Goal: Information Seeking & Learning: Learn about a topic

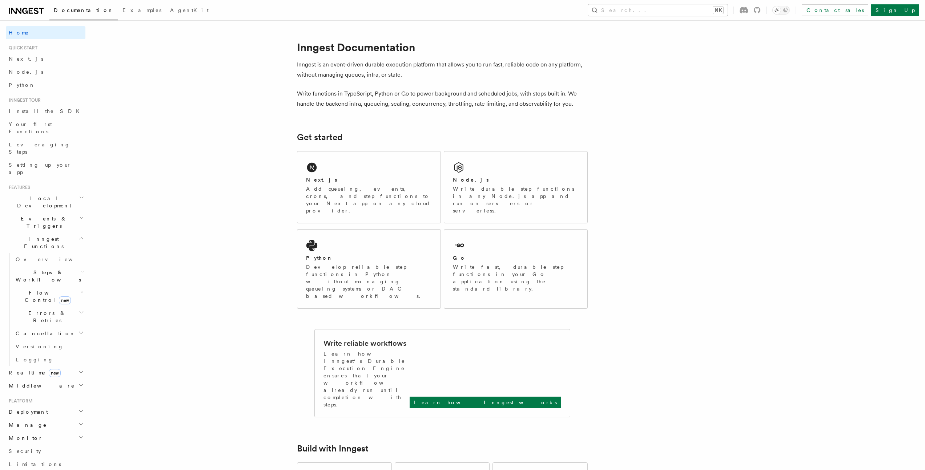
click at [660, 8] on button "Search... ⌘K" at bounding box center [658, 10] width 140 height 12
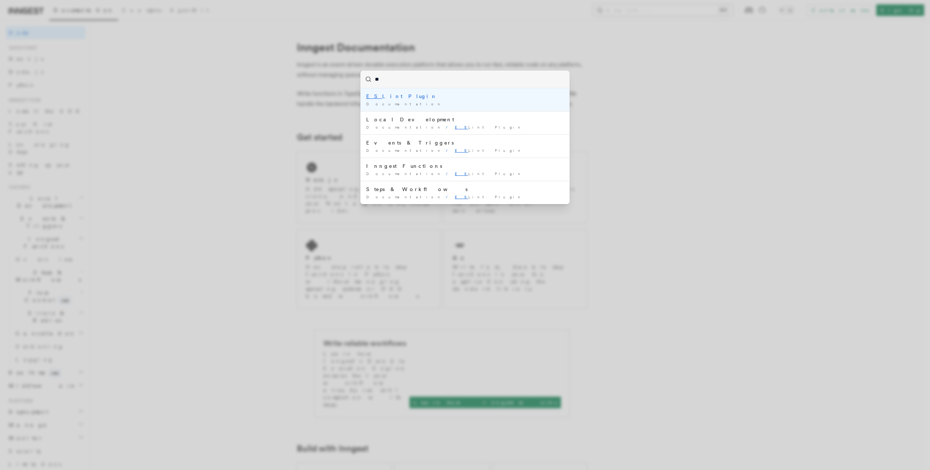
type input "*"
type input "*******"
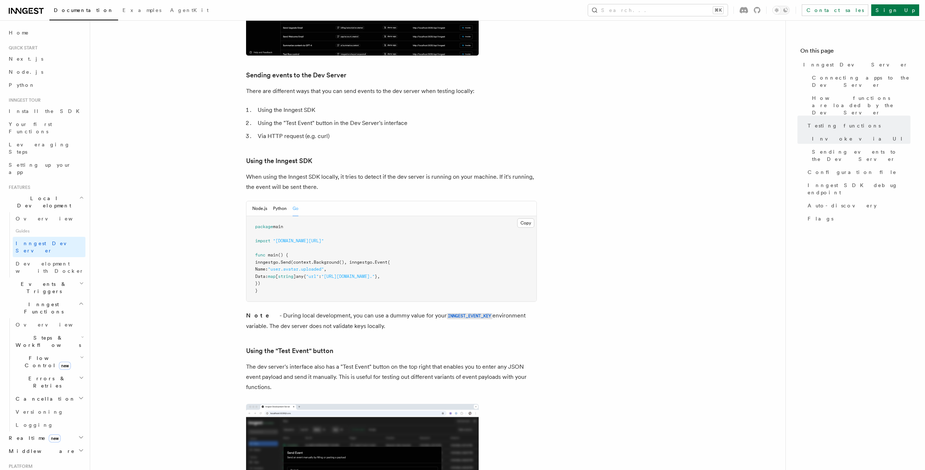
scroll to position [1225, 0]
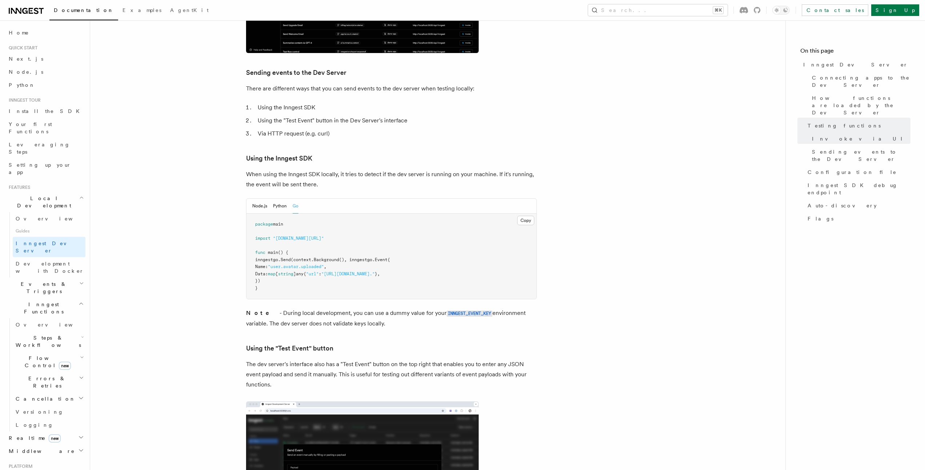
click at [292, 169] on p "When using the Inngest SDK locally, it tries to detect if the dev server is run…" at bounding box center [391, 179] width 291 height 20
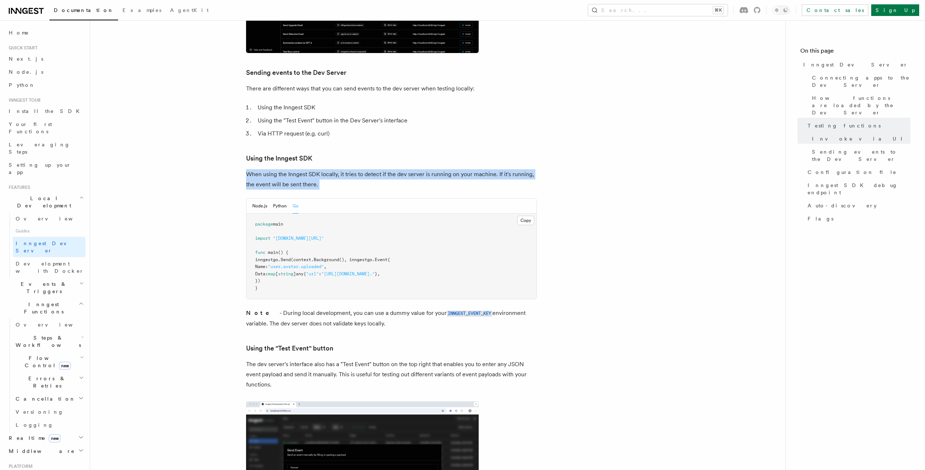
click at [292, 169] on p "When using the Inngest SDK locally, it tries to detect if the dev server is run…" at bounding box center [391, 179] width 291 height 20
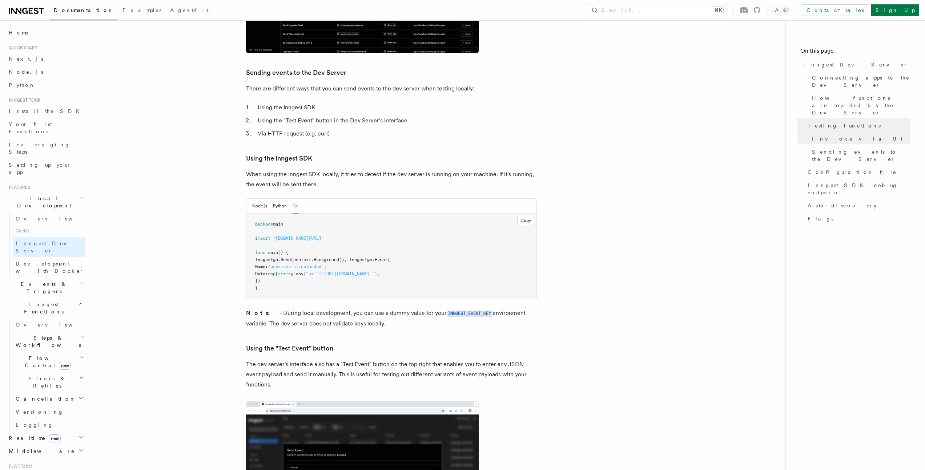
click at [250, 199] on div "Node.js Python Go" at bounding box center [391, 206] width 290 height 15
click at [263, 199] on button "Node.js" at bounding box center [259, 206] width 15 height 15
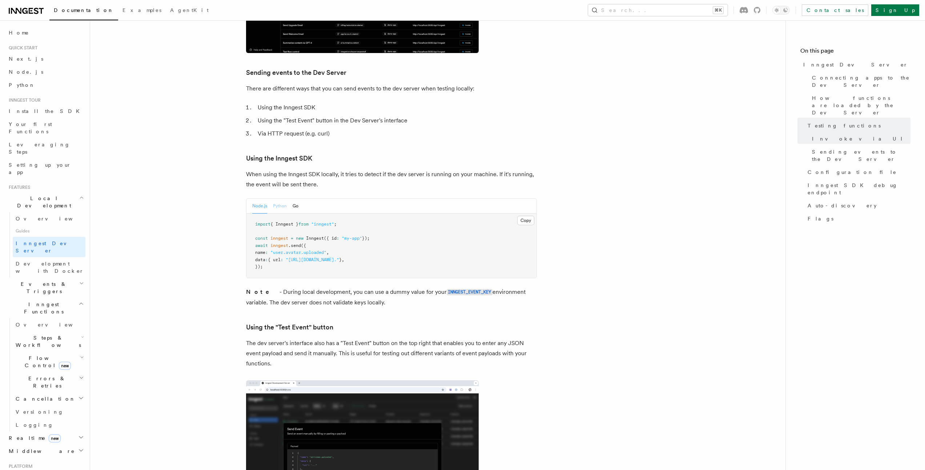
click at [278, 199] on button "Python" at bounding box center [280, 206] width 14 height 15
click at [296, 199] on button "Go" at bounding box center [295, 206] width 6 height 15
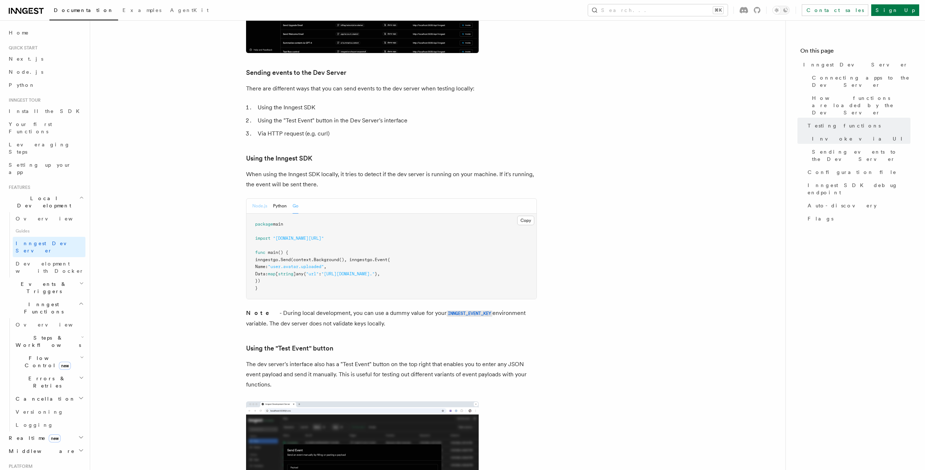
click at [257, 199] on button "Node.js" at bounding box center [259, 206] width 15 height 15
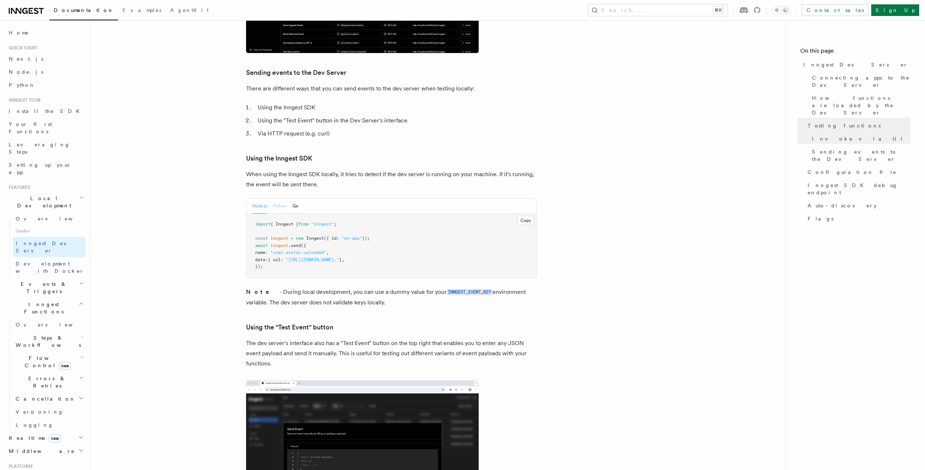
click at [275, 199] on button "Python" at bounding box center [280, 206] width 14 height 15
click at [295, 199] on button "Go" at bounding box center [295, 206] width 6 height 15
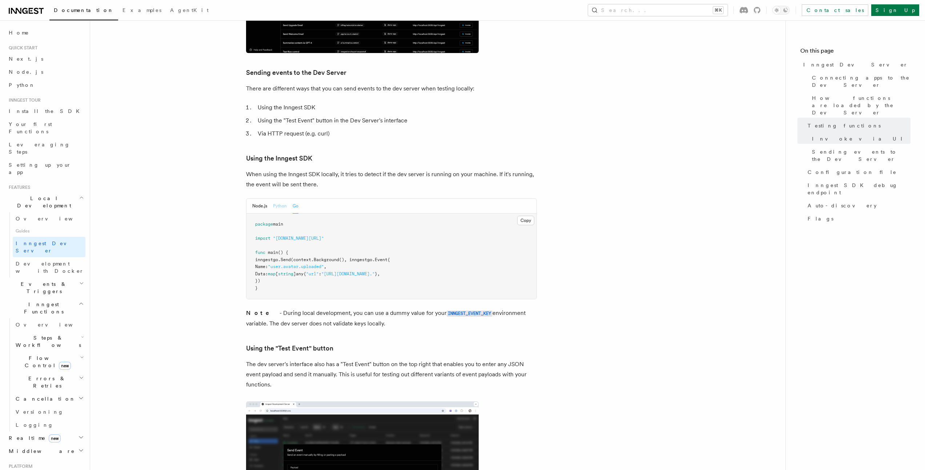
click at [279, 199] on button "Python" at bounding box center [280, 206] width 14 height 15
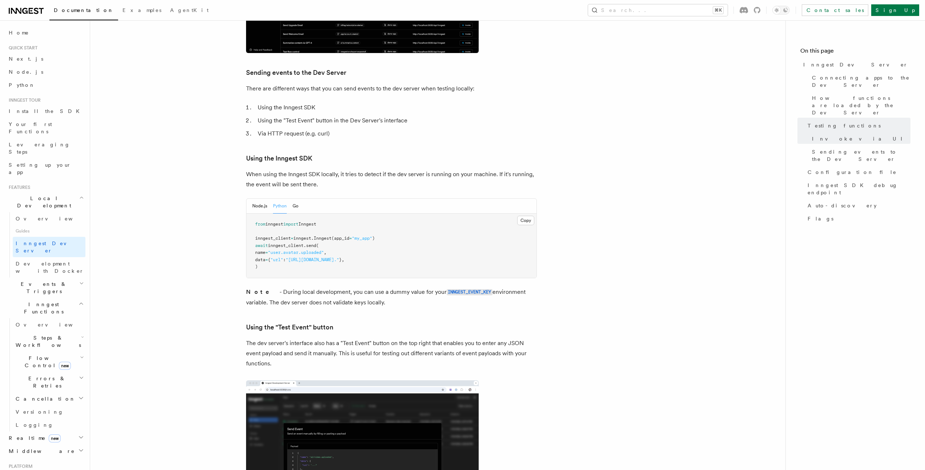
scroll to position [1227, 0]
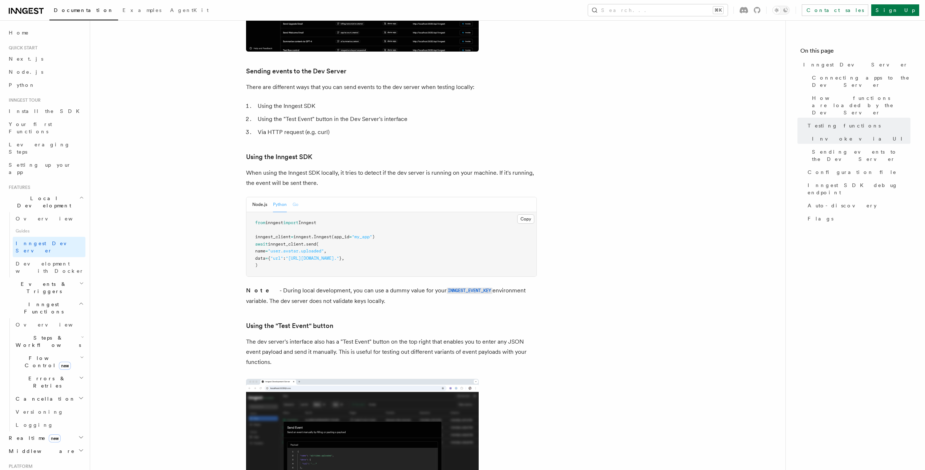
click at [295, 197] on button "Go" at bounding box center [295, 204] width 6 height 15
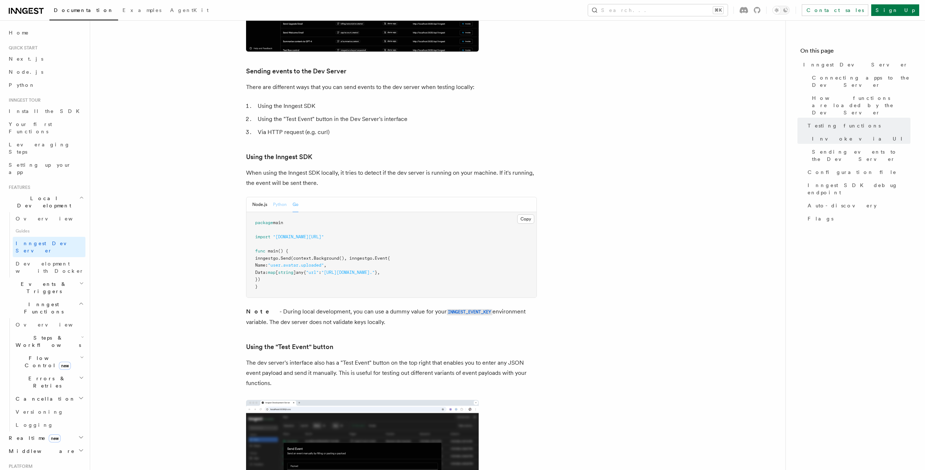
click at [279, 197] on button "Python" at bounding box center [280, 204] width 14 height 15
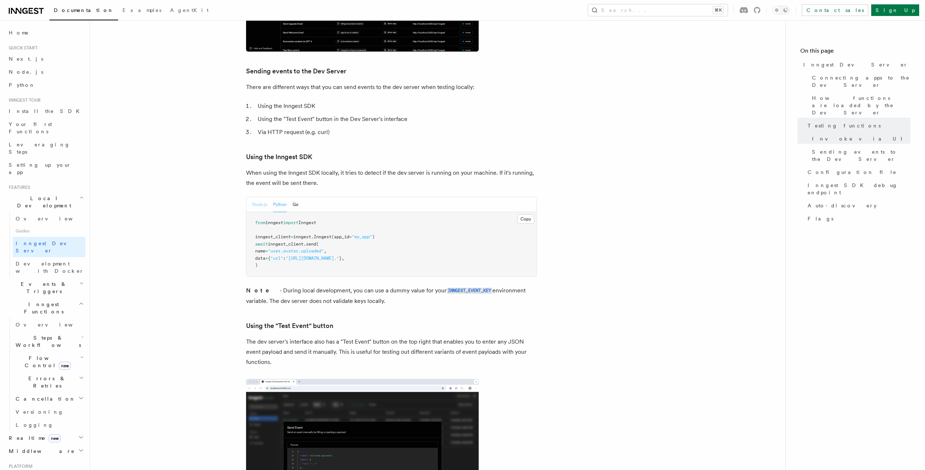
click at [259, 197] on button "Node.js" at bounding box center [259, 204] width 15 height 15
click at [287, 197] on div "Node.js Python Go" at bounding box center [275, 204] width 46 height 15
click at [281, 197] on button "Python" at bounding box center [280, 204] width 14 height 15
click at [299, 197] on div "Node.js Python Go" at bounding box center [391, 204] width 290 height 15
click at [298, 197] on button "Go" at bounding box center [295, 204] width 6 height 15
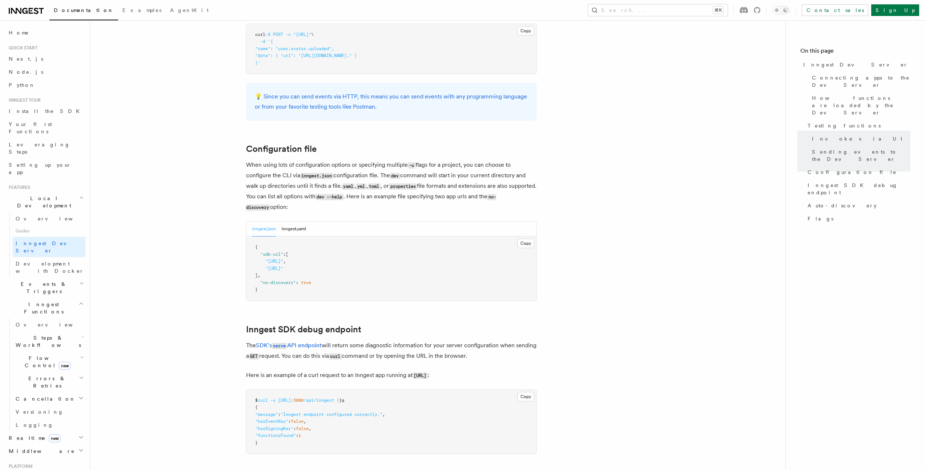
scroll to position [1894, 0]
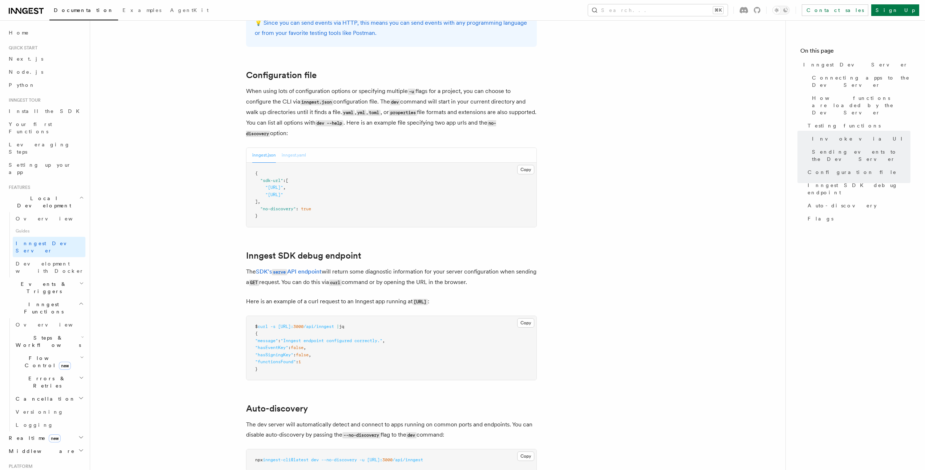
click at [295, 148] on button "inngest.yaml" at bounding box center [294, 155] width 24 height 15
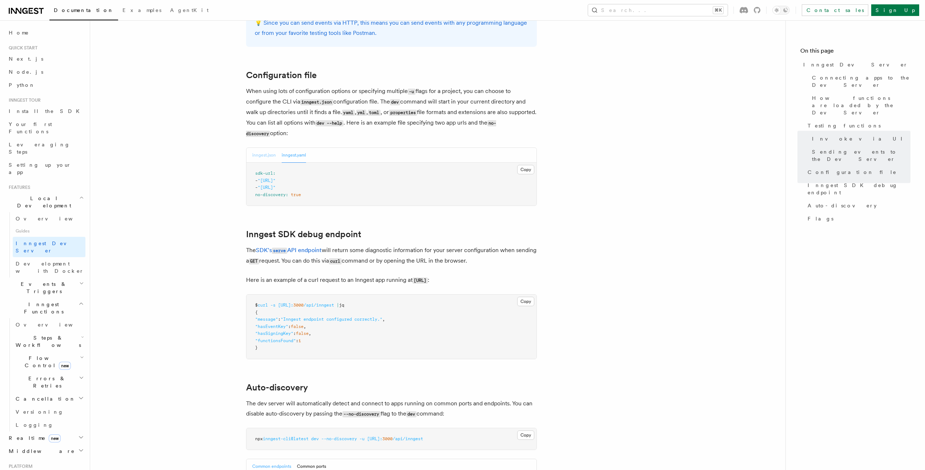
click at [267, 148] on button "inngest.json" at bounding box center [264, 155] width 24 height 15
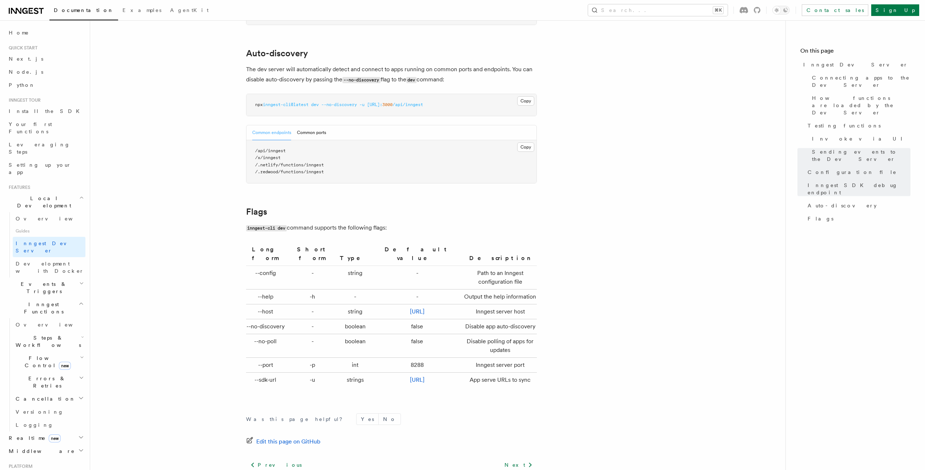
scroll to position [2304, 0]
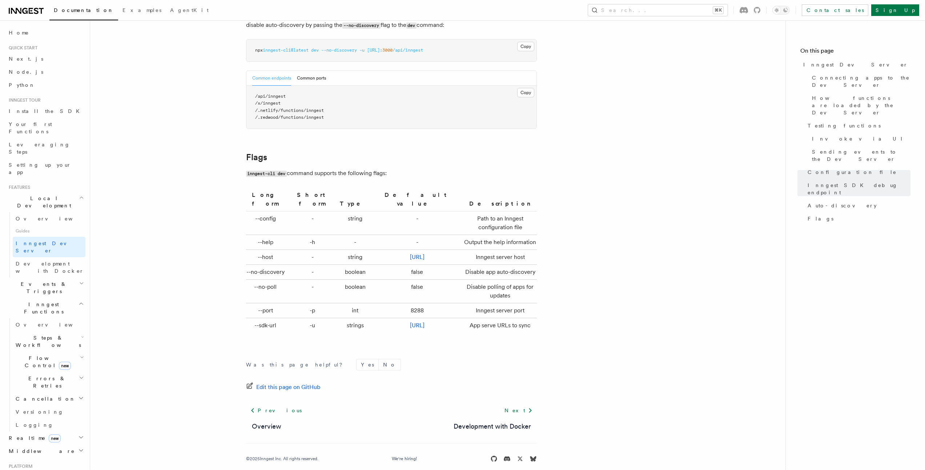
click at [32, 278] on h2 "Events & Triggers" at bounding box center [46, 288] width 80 height 20
click at [33, 298] on link "Overview" at bounding box center [49, 304] width 73 height 13
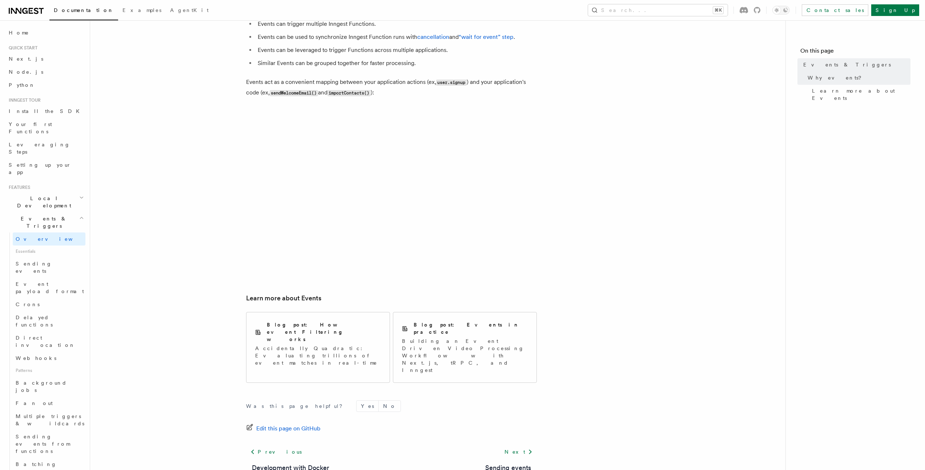
scroll to position [319, 0]
click at [51, 257] on link "Sending events" at bounding box center [49, 267] width 73 height 20
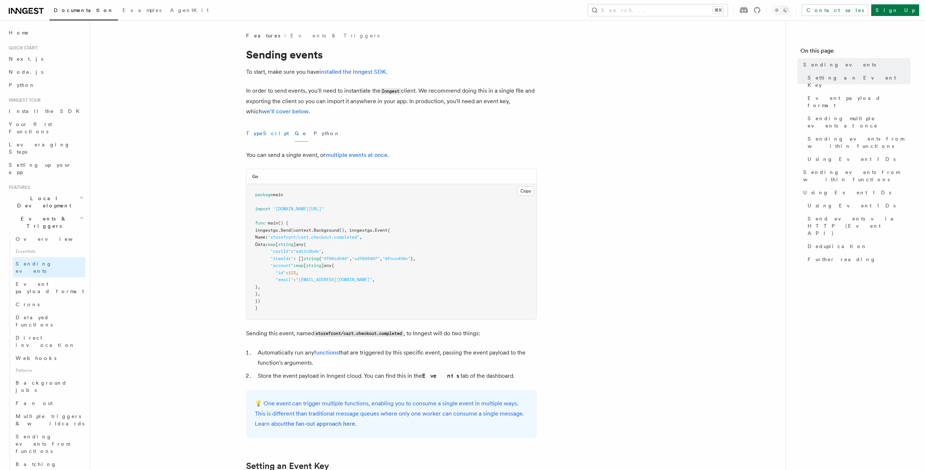
click at [264, 131] on button "TypeScript" at bounding box center [267, 133] width 43 height 16
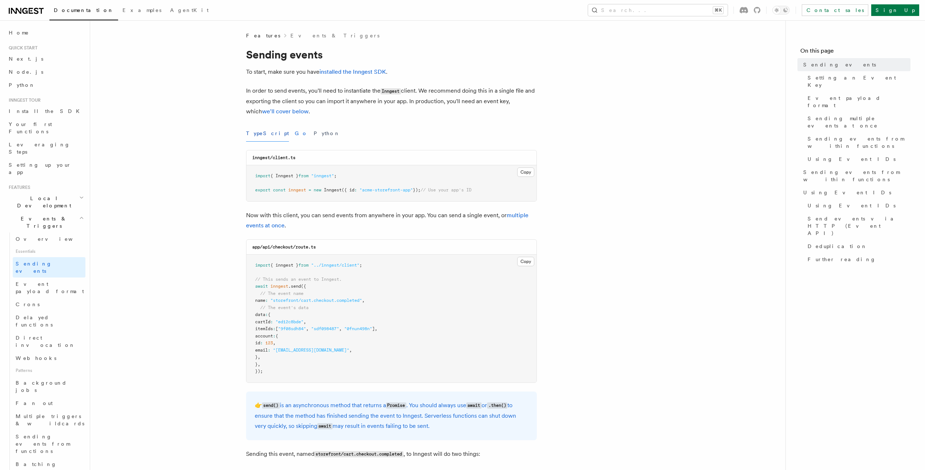
click at [295, 134] on button "Go" at bounding box center [301, 133] width 13 height 16
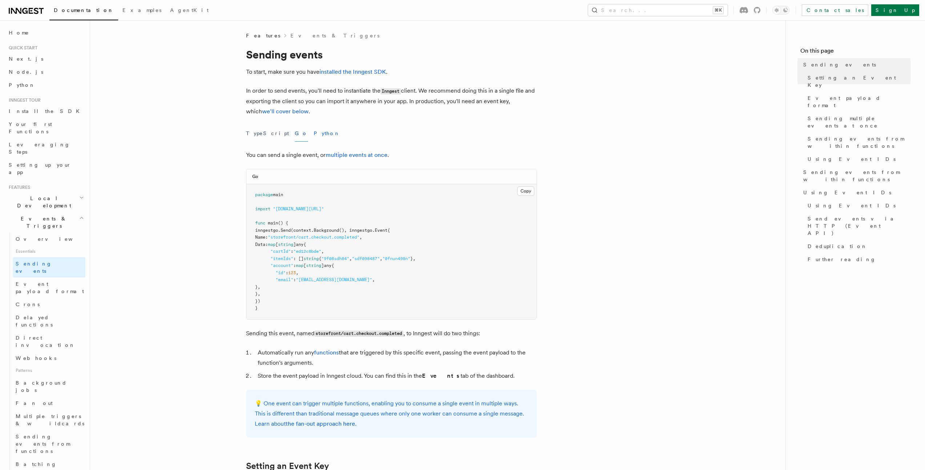
click at [314, 134] on button "Python" at bounding box center [327, 133] width 27 height 16
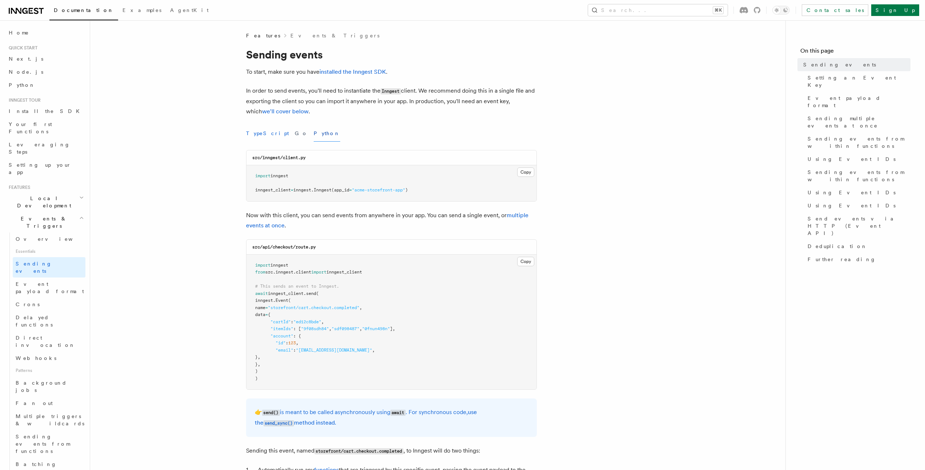
click at [266, 136] on button "TypeScript" at bounding box center [267, 133] width 43 height 16
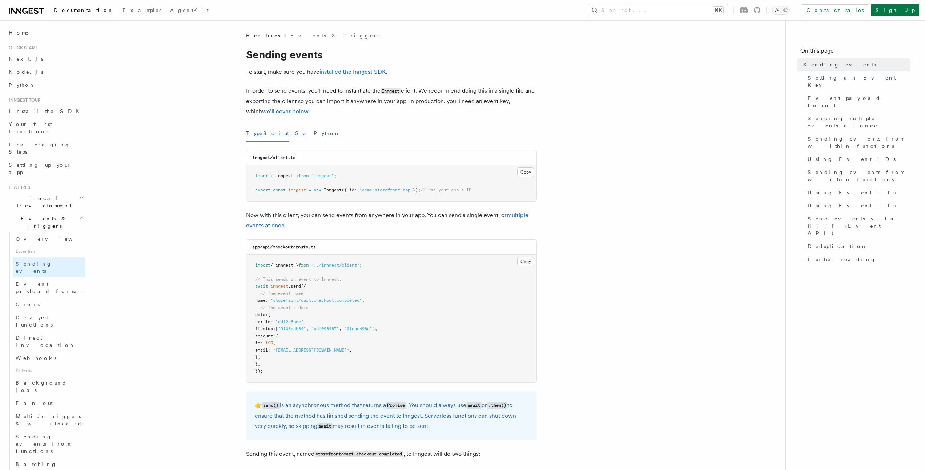
click at [295, 134] on button "Go" at bounding box center [301, 133] width 13 height 16
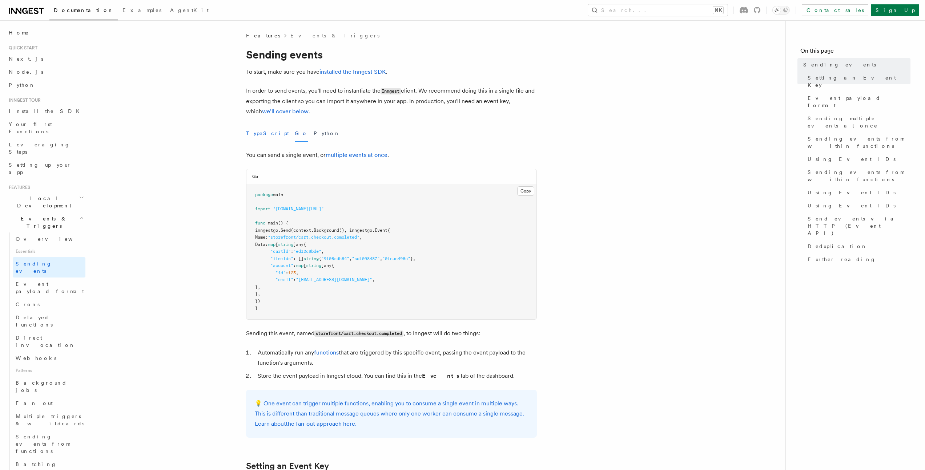
click at [252, 135] on button "TypeScript" at bounding box center [267, 133] width 43 height 16
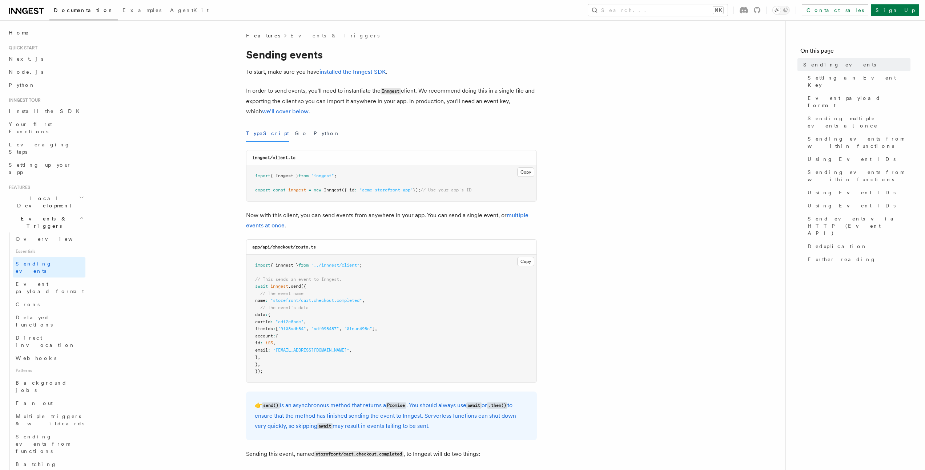
click at [275, 133] on div "TypeScript Go Python" at bounding box center [391, 133] width 291 height 16
click at [286, 133] on div "TypeScript Go Python" at bounding box center [391, 133] width 291 height 16
click at [295, 135] on button "Go" at bounding box center [301, 133] width 13 height 16
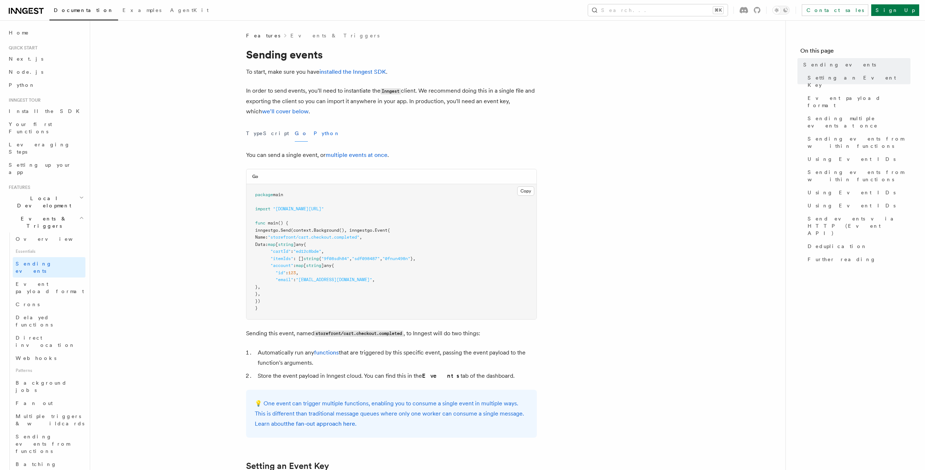
click at [314, 134] on button "Python" at bounding box center [327, 133] width 27 height 16
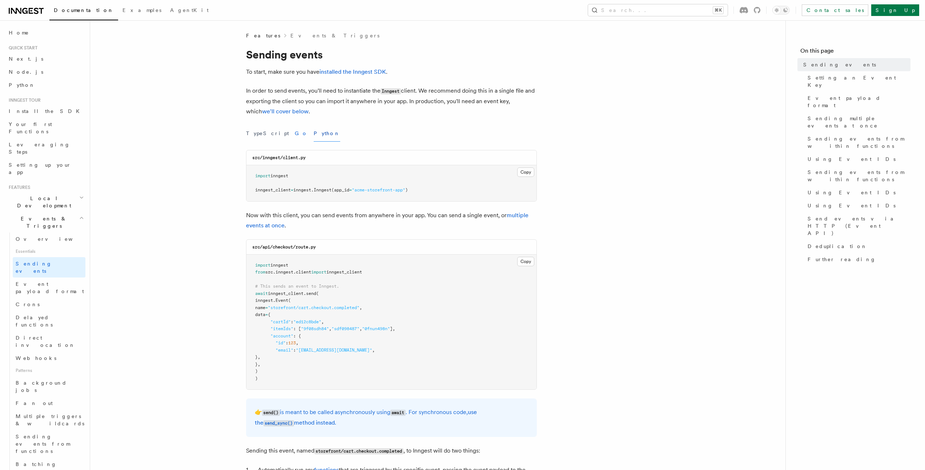
click at [295, 128] on button "Go" at bounding box center [301, 133] width 13 height 16
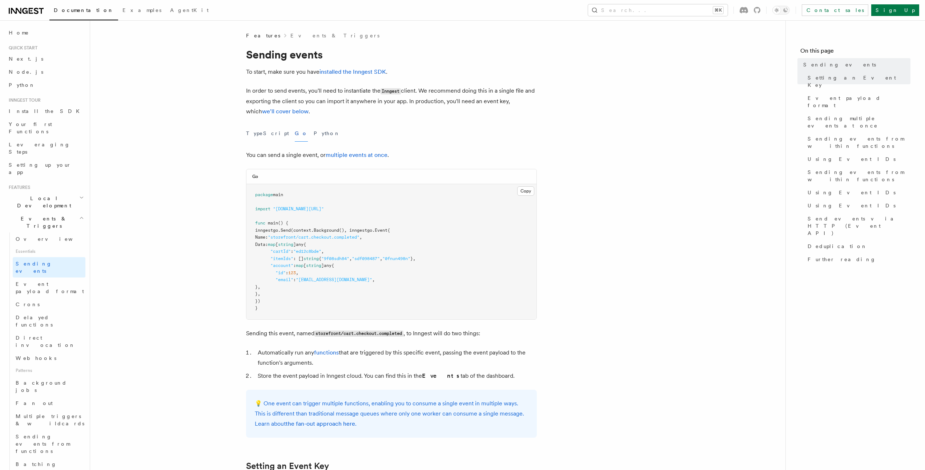
click at [293, 225] on pre "package main import "github.com/inngest/inngest-go" func main () { inngestgo. S…" at bounding box center [391, 251] width 290 height 135
click at [665, 7] on button "Search... ⌘K" at bounding box center [658, 10] width 140 height 12
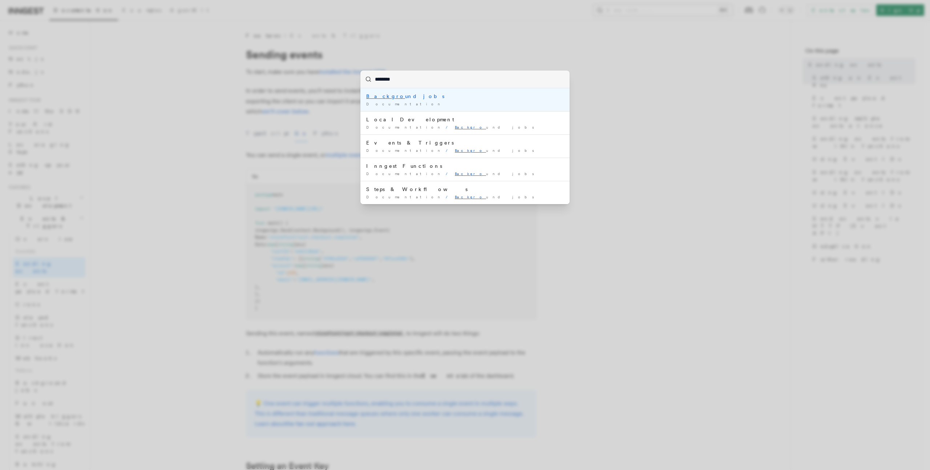
type input "*********"
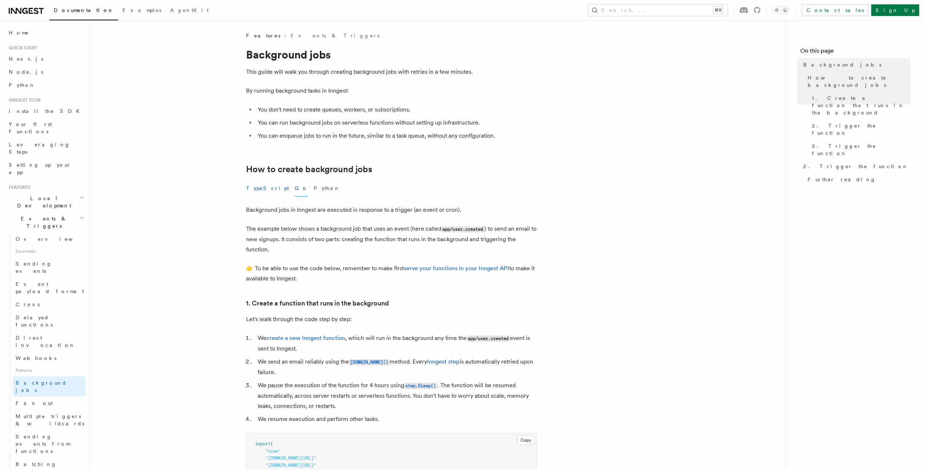
click at [253, 190] on button "TypeScript" at bounding box center [267, 188] width 43 height 16
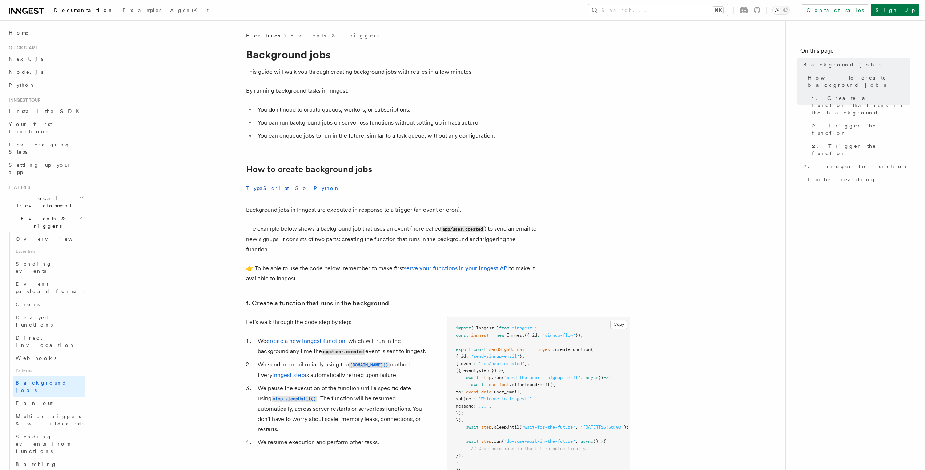
click at [314, 190] on button "Python" at bounding box center [327, 188] width 27 height 16
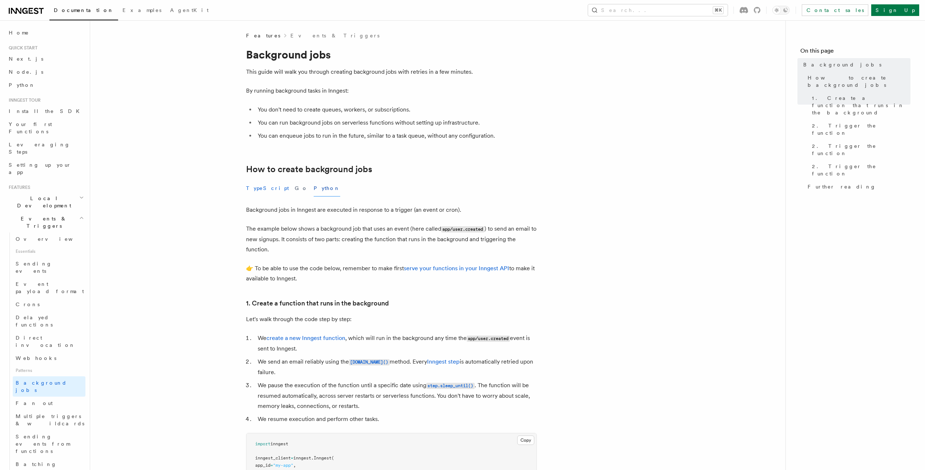
click at [255, 191] on button "TypeScript" at bounding box center [267, 188] width 43 height 16
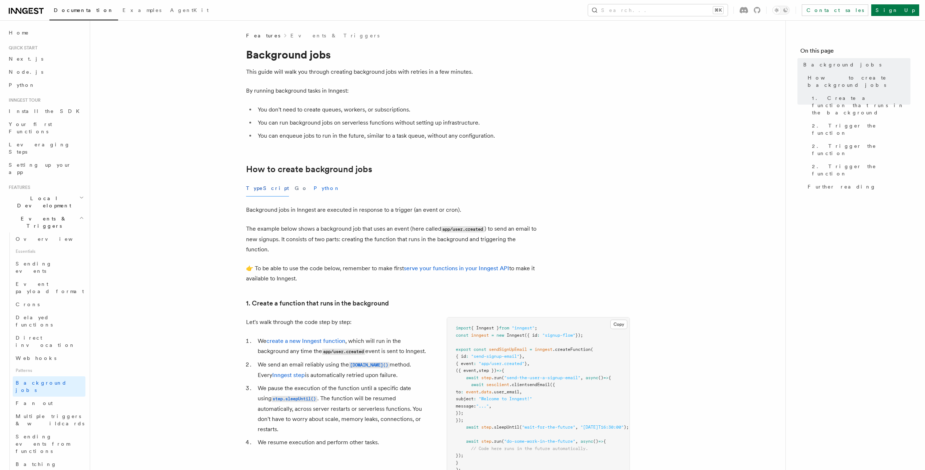
click at [314, 189] on button "Python" at bounding box center [327, 188] width 27 height 16
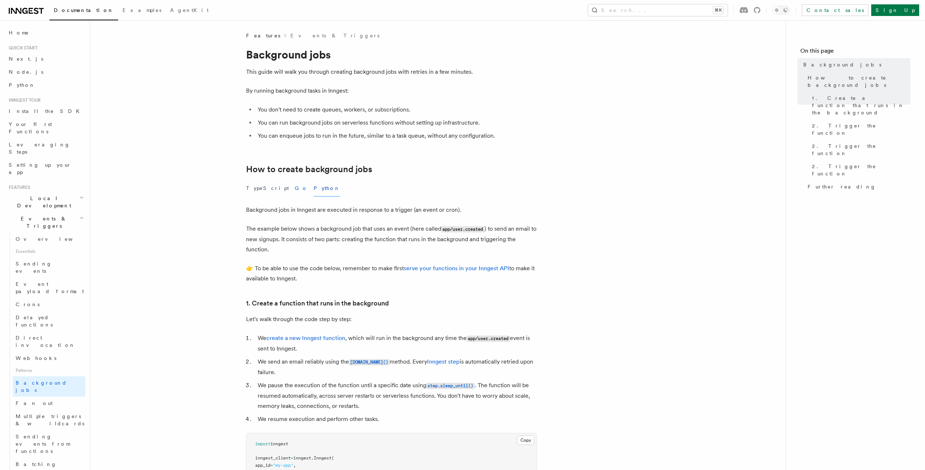
click at [295, 189] on button "Go" at bounding box center [301, 188] width 13 height 16
click at [268, 190] on button "TypeScript" at bounding box center [267, 188] width 43 height 16
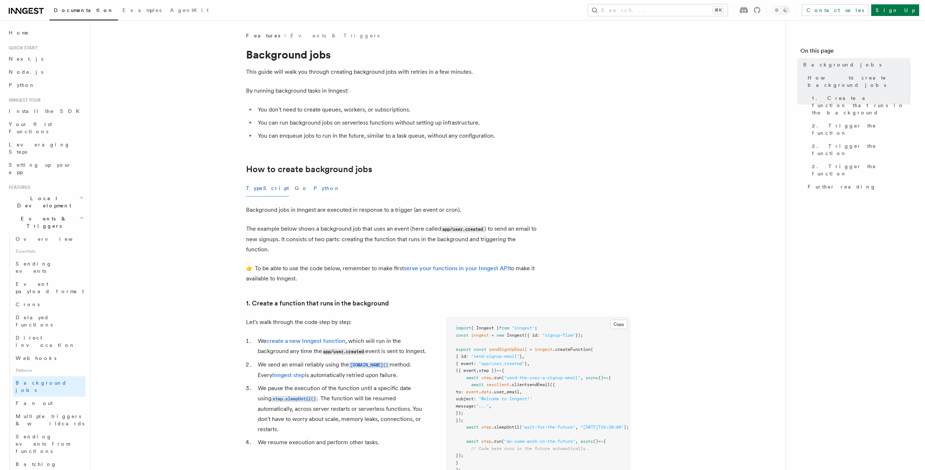
click at [314, 191] on button "Python" at bounding box center [327, 188] width 27 height 16
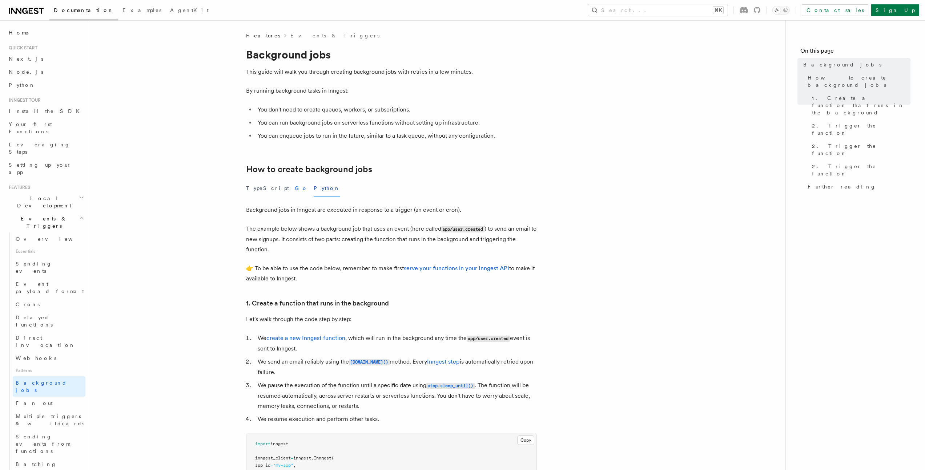
click at [295, 191] on button "Go" at bounding box center [301, 188] width 13 height 16
click at [261, 192] on button "TypeScript" at bounding box center [267, 188] width 43 height 16
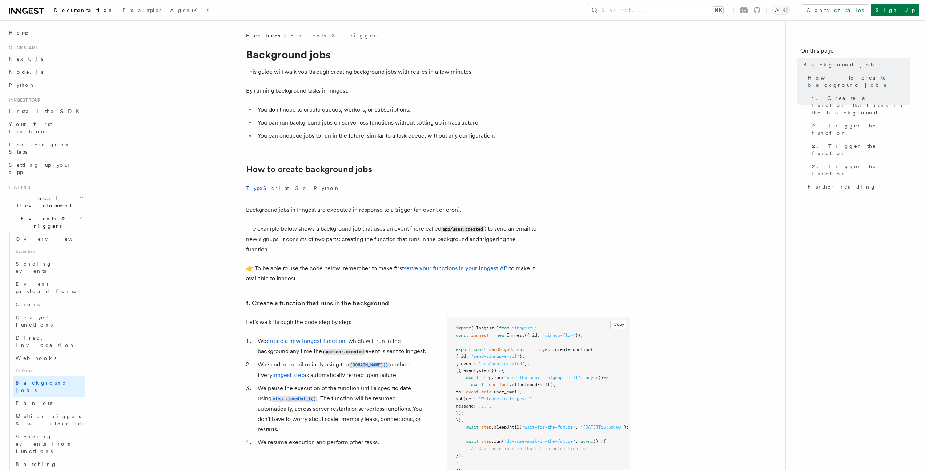
scroll to position [141, 0]
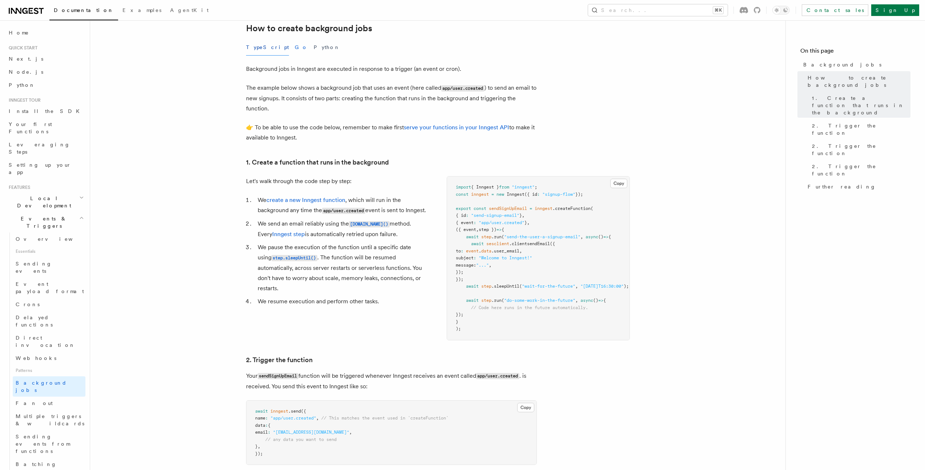
click at [295, 48] on button "Go" at bounding box center [301, 47] width 13 height 16
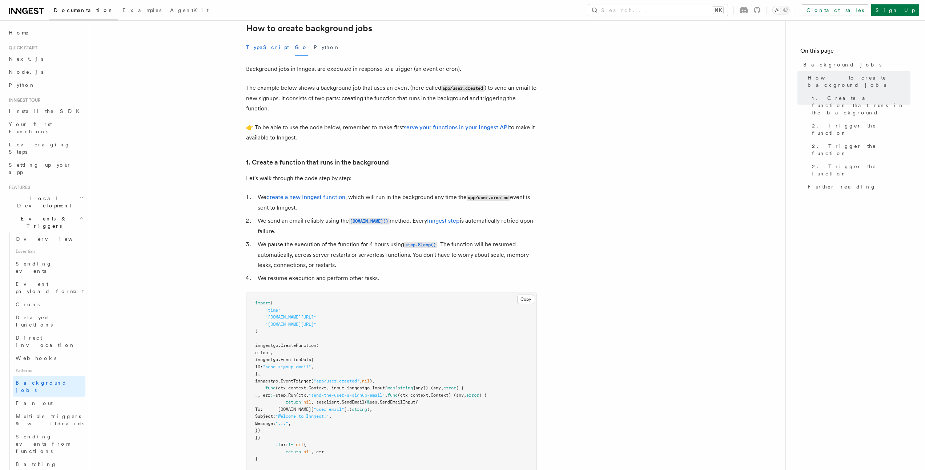
click at [259, 47] on button "TypeScript" at bounding box center [267, 47] width 43 height 16
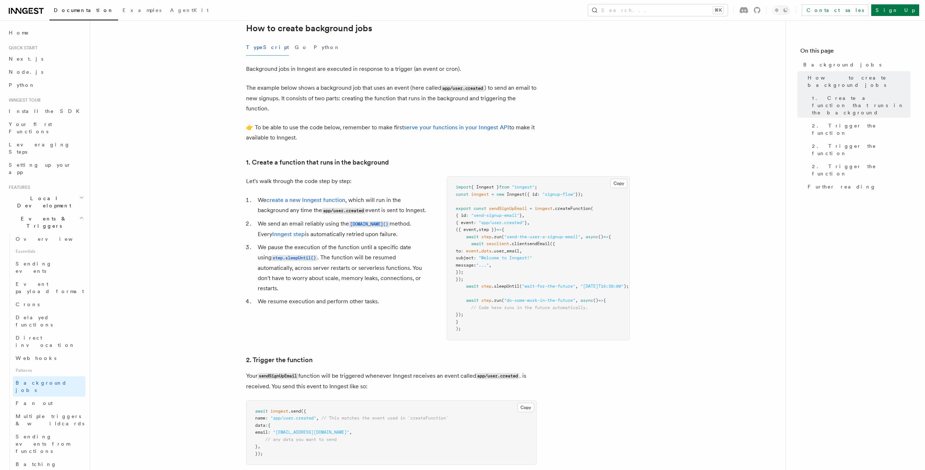
scroll to position [140, 0]
click at [295, 50] on button "Go" at bounding box center [301, 49] width 13 height 16
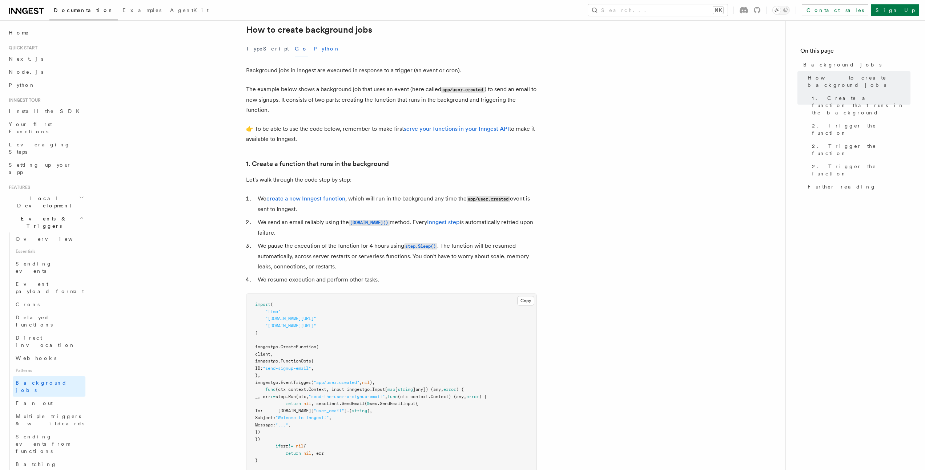
click at [314, 50] on button "Python" at bounding box center [327, 49] width 27 height 16
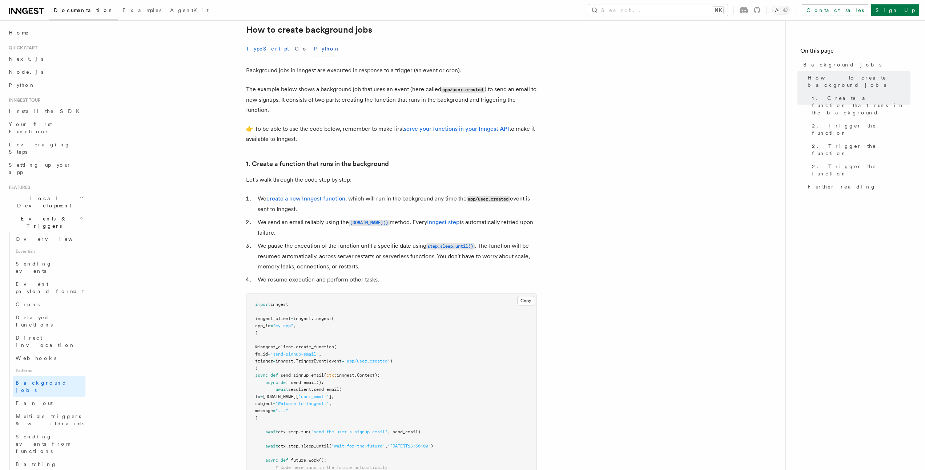
click at [261, 50] on button "TypeScript" at bounding box center [267, 49] width 43 height 16
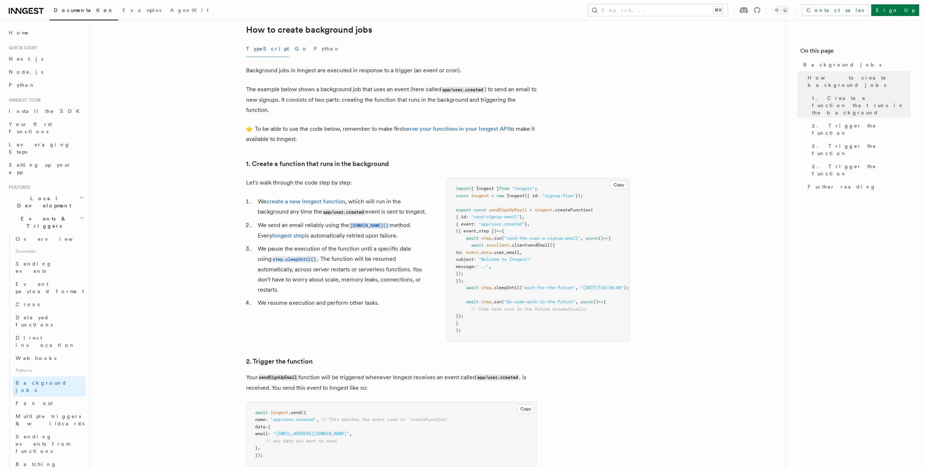
click at [295, 51] on button "Go" at bounding box center [301, 49] width 13 height 16
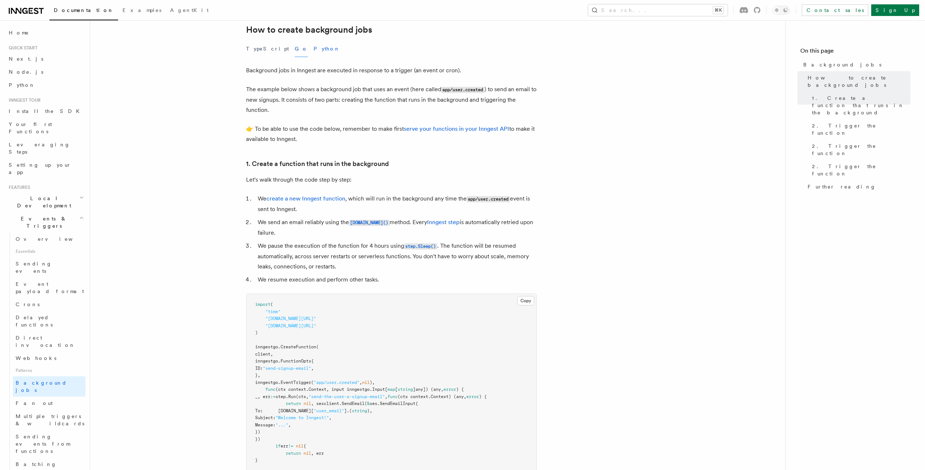
click at [314, 51] on button "Python" at bounding box center [327, 49] width 27 height 16
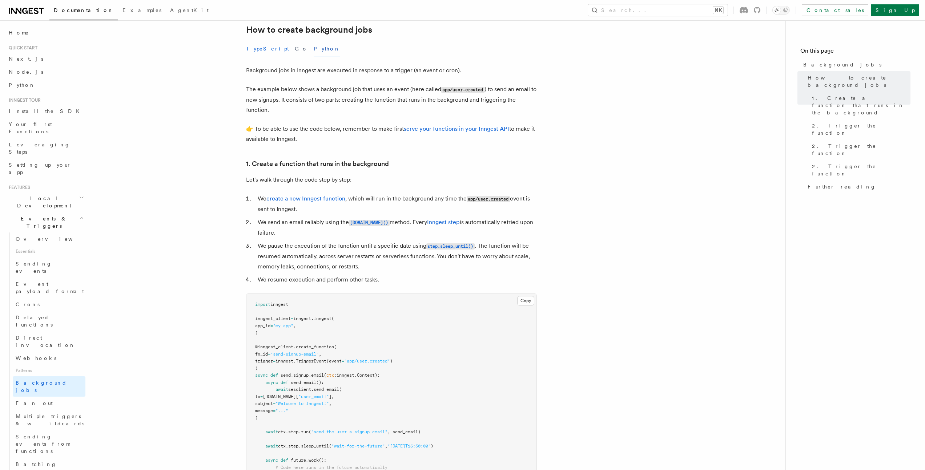
click at [255, 52] on button "TypeScript" at bounding box center [267, 49] width 43 height 16
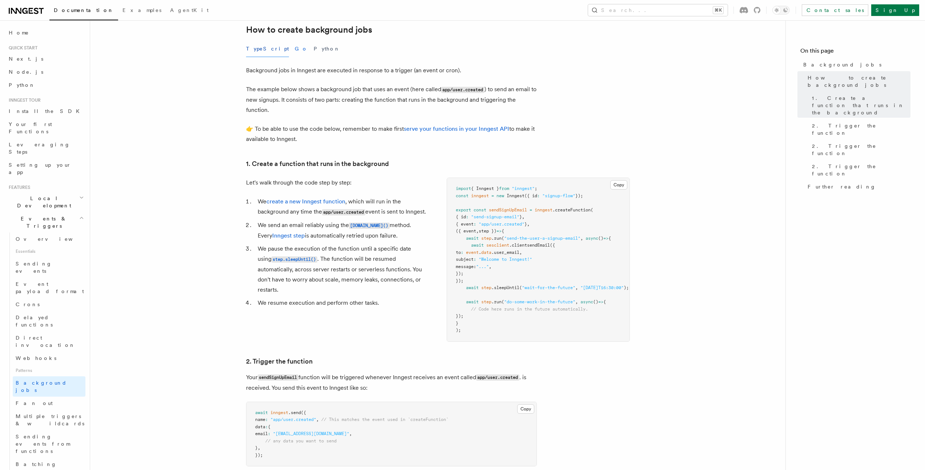
click at [295, 52] on button "Go" at bounding box center [301, 49] width 13 height 16
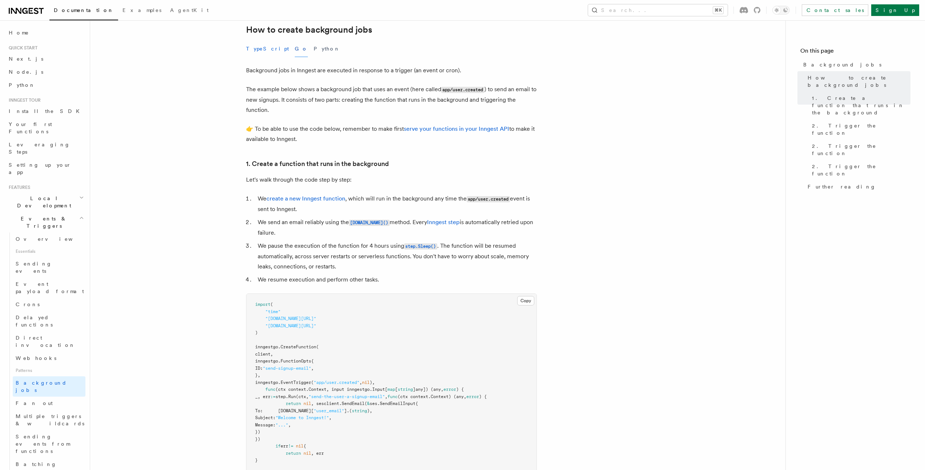
click at [257, 52] on button "TypeScript" at bounding box center [267, 49] width 43 height 16
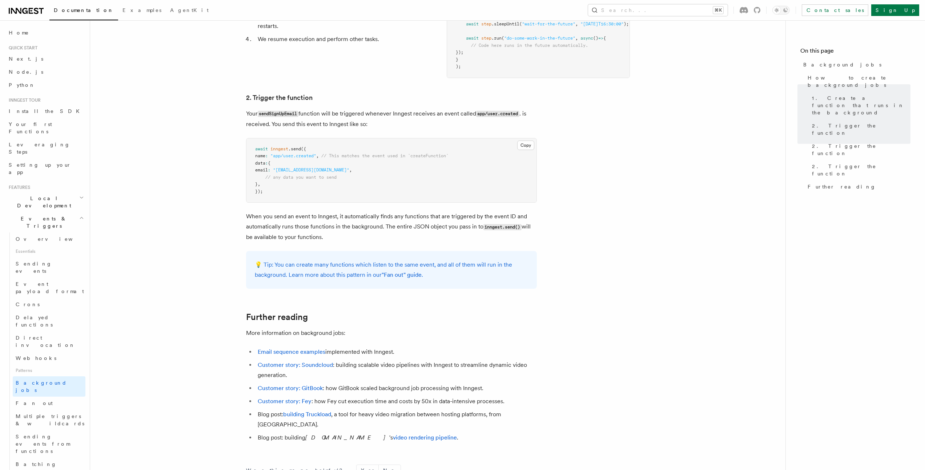
scroll to position [84, 0]
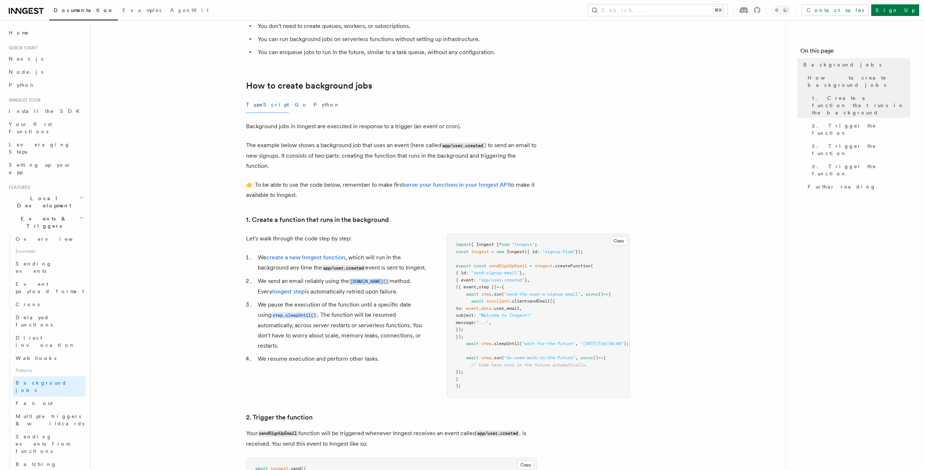
click at [295, 107] on button "Go" at bounding box center [301, 105] width 13 height 16
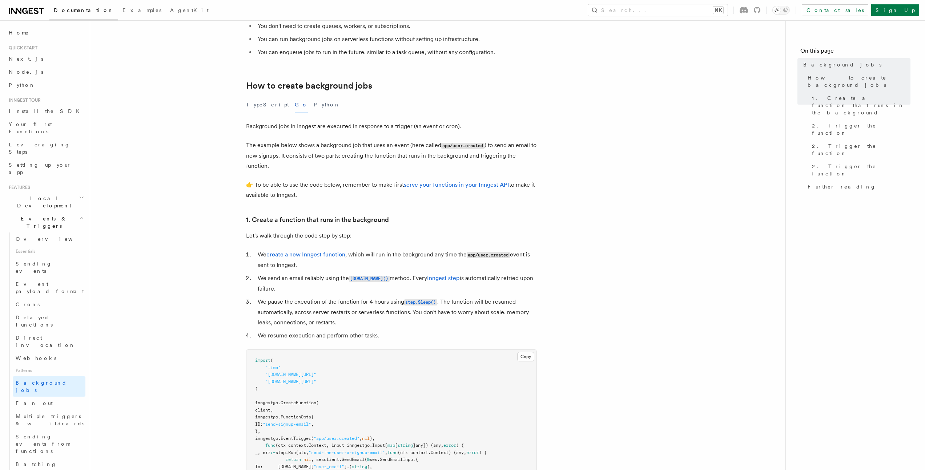
click at [307, 107] on div "TypeScript Go Python" at bounding box center [391, 105] width 291 height 16
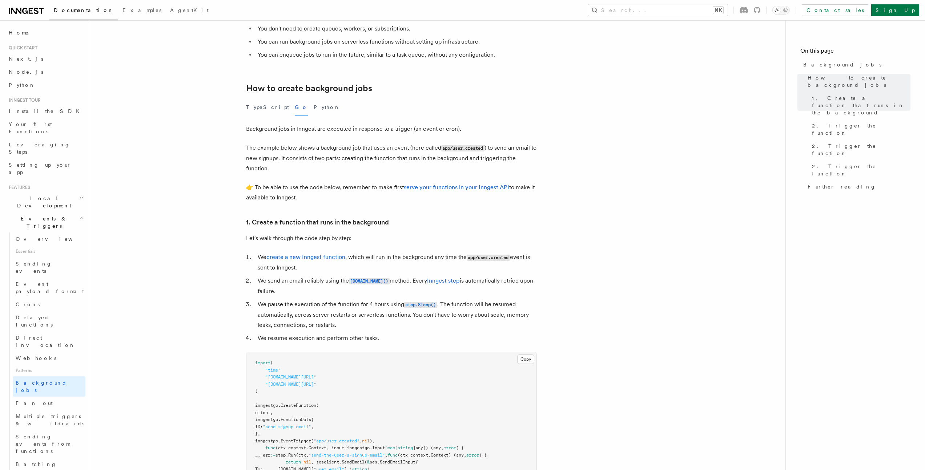
scroll to position [20, 0]
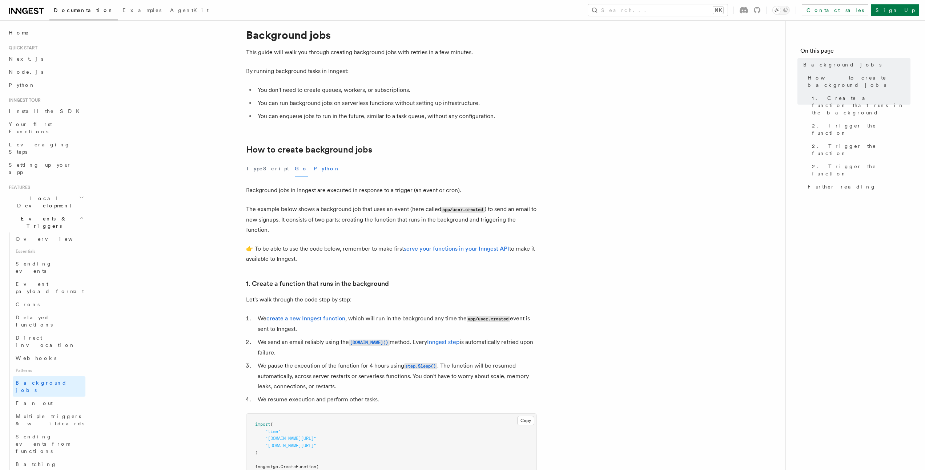
click at [314, 166] on button "Python" at bounding box center [327, 169] width 27 height 16
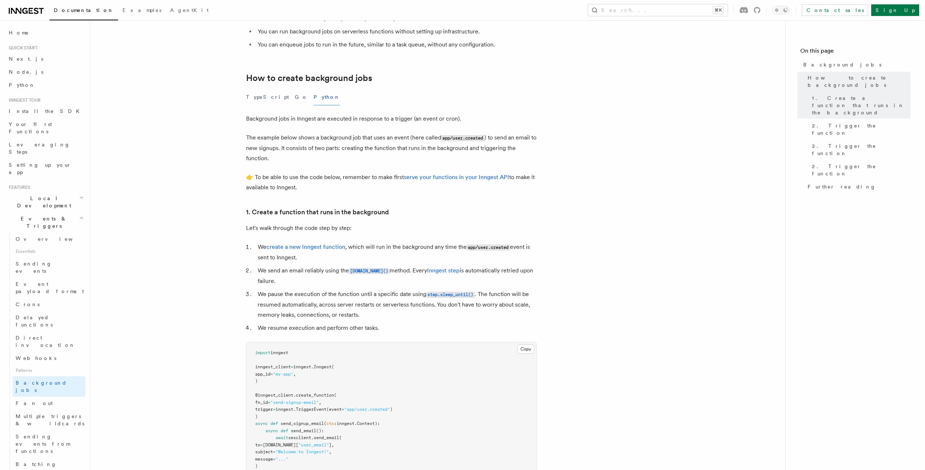
scroll to position [90, 0]
click at [295, 94] on button "Go" at bounding box center [301, 98] width 13 height 16
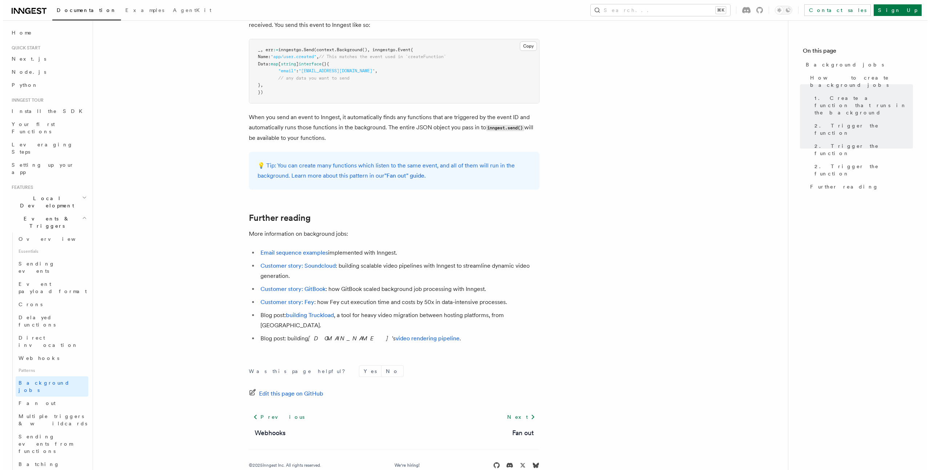
scroll to position [710, 0]
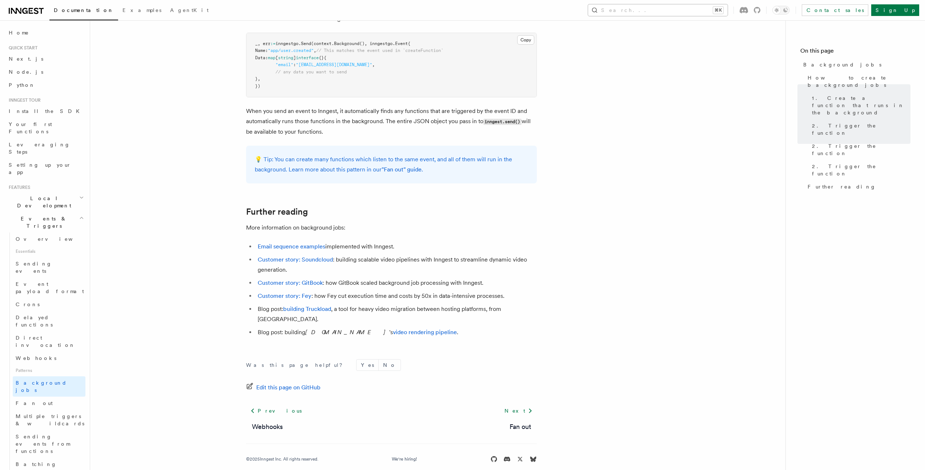
click at [670, 11] on button "Search... ⌘K" at bounding box center [658, 10] width 140 height 12
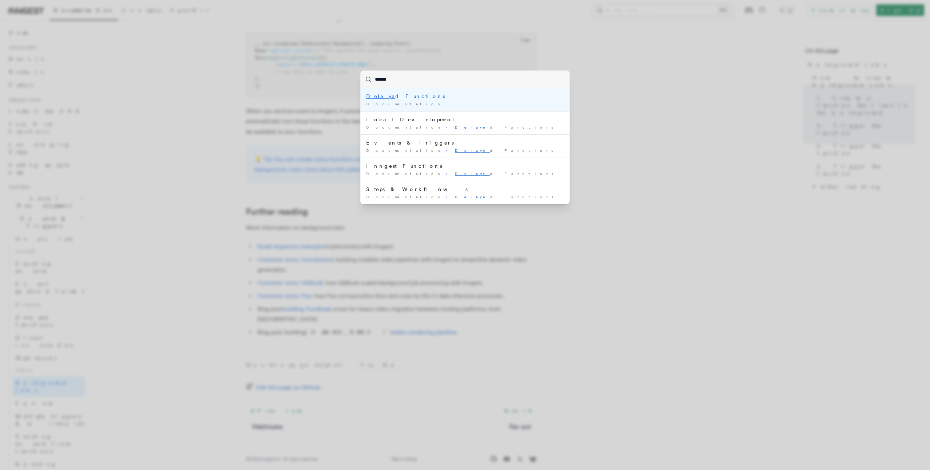
type input "*******"
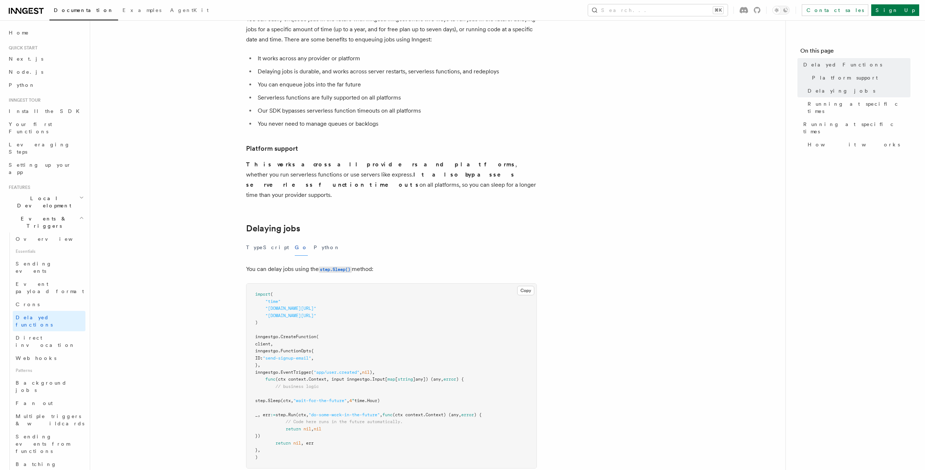
scroll to position [134, 0]
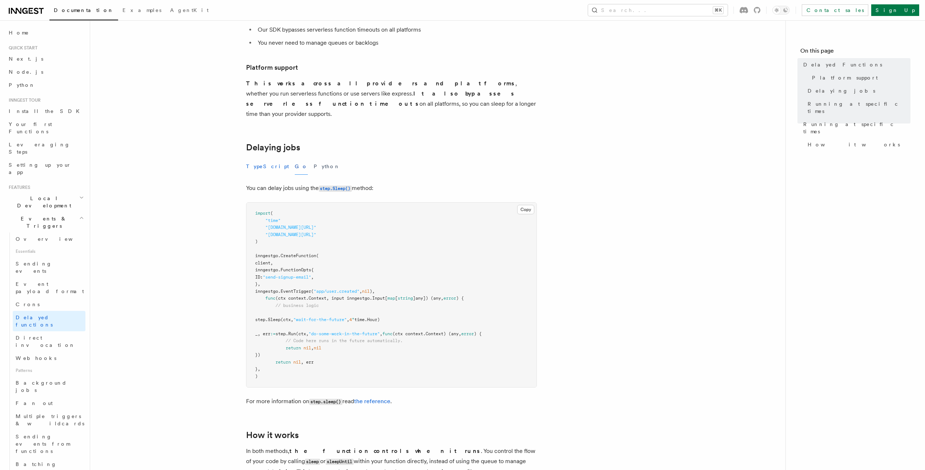
click at [259, 158] on button "TypeScript" at bounding box center [267, 166] width 43 height 16
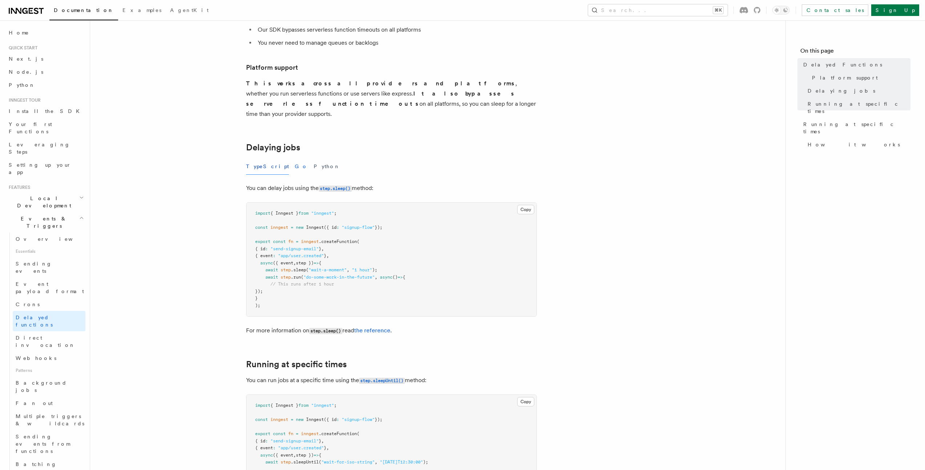
click at [295, 160] on button "Go" at bounding box center [301, 166] width 13 height 16
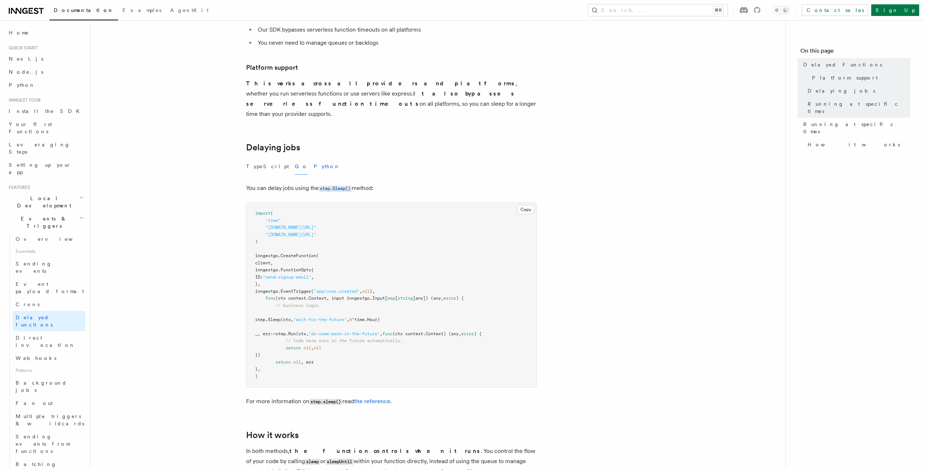
click at [314, 158] on button "Python" at bounding box center [327, 166] width 27 height 16
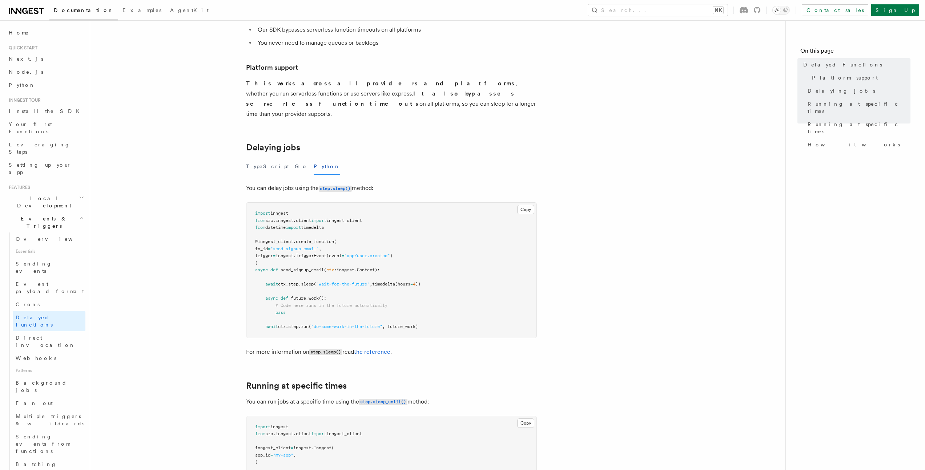
click at [274, 158] on div "TypeScript Go Python" at bounding box center [391, 166] width 291 height 16
click at [275, 158] on div "TypeScript Go Python" at bounding box center [391, 166] width 291 height 16
click at [295, 158] on button "Go" at bounding box center [301, 166] width 13 height 16
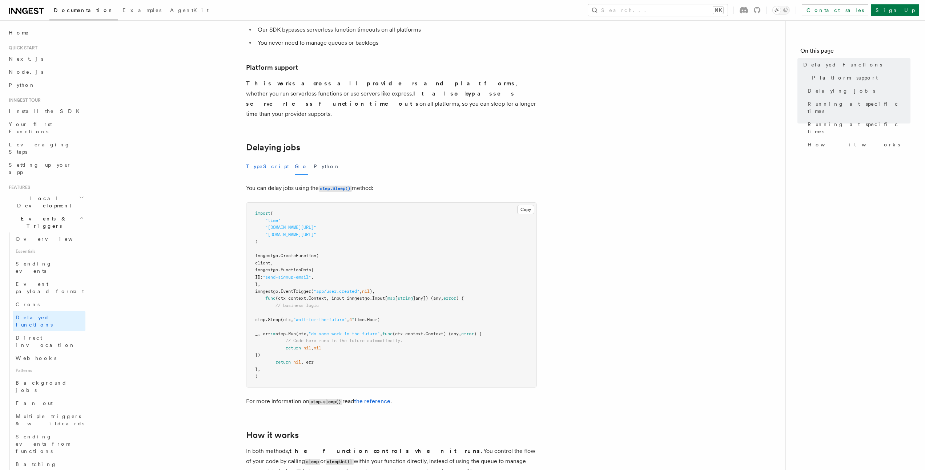
click at [259, 158] on button "TypeScript" at bounding box center [267, 166] width 43 height 16
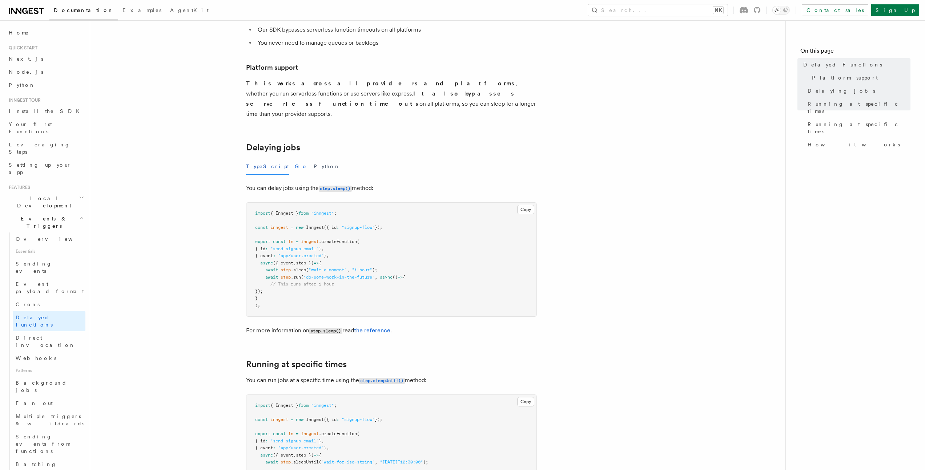
click at [295, 158] on button "Go" at bounding box center [301, 166] width 13 height 16
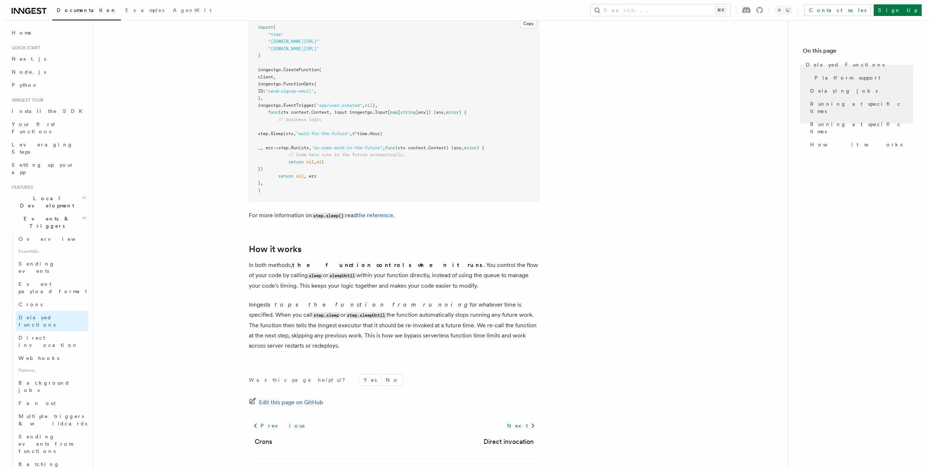
scroll to position [325, 0]
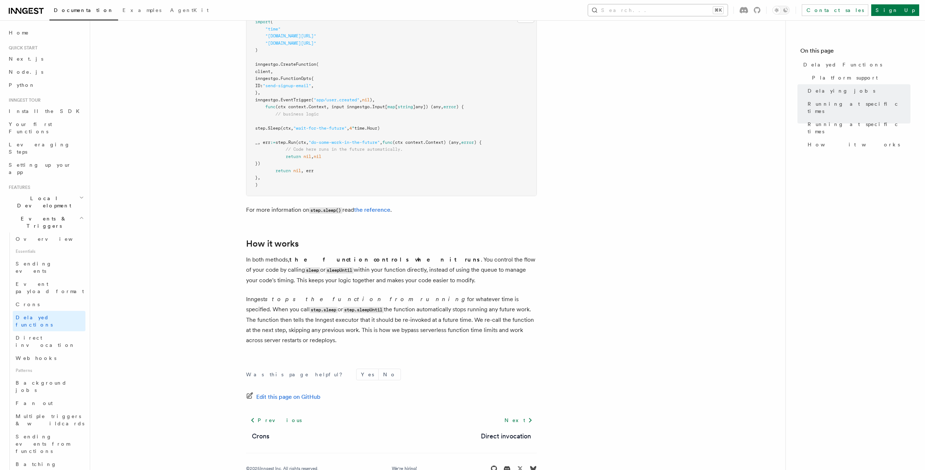
click at [674, 11] on button "Search... ⌘K" at bounding box center [658, 10] width 140 height 12
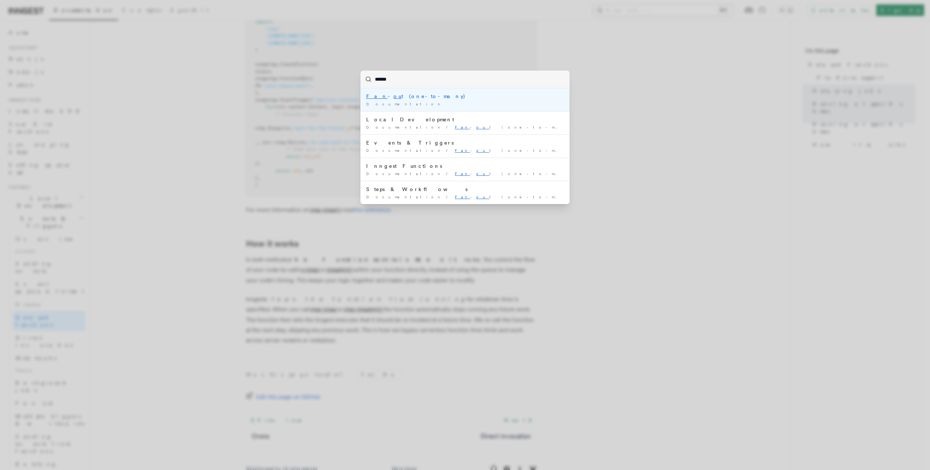
type input "*******"
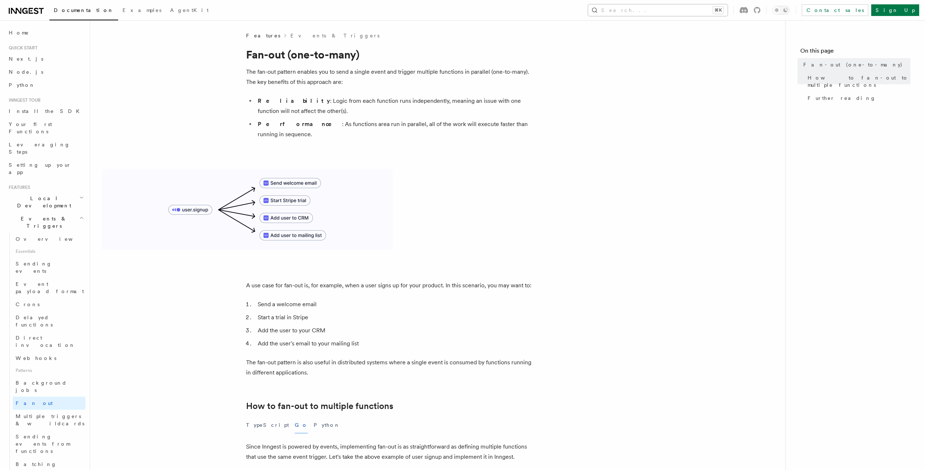
click at [669, 7] on button "Search... ⌘K" at bounding box center [658, 10] width 140 height 12
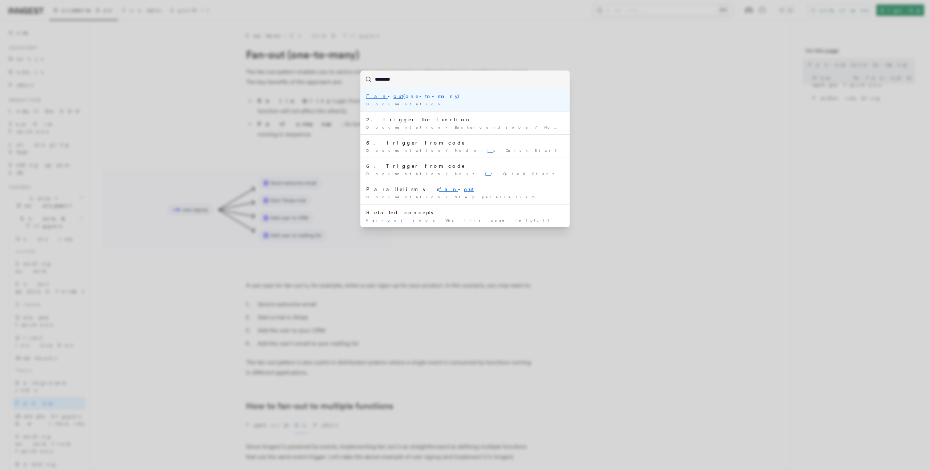
type input "*******"
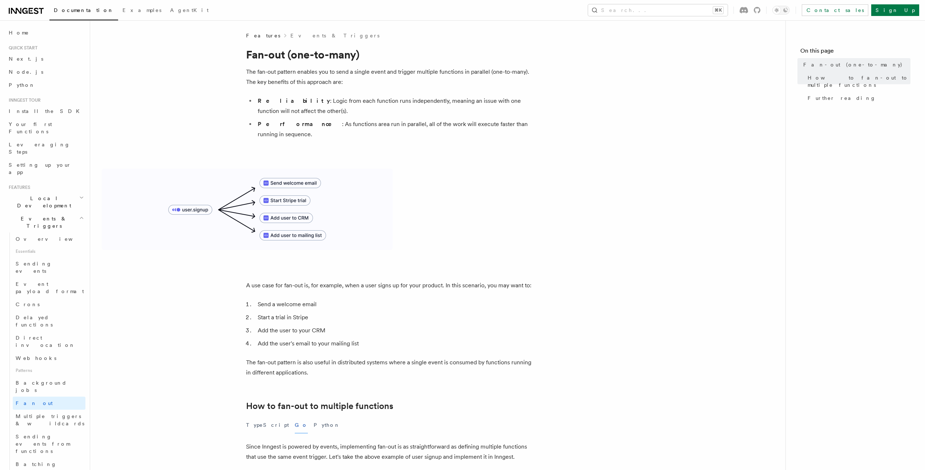
scroll to position [355, 0]
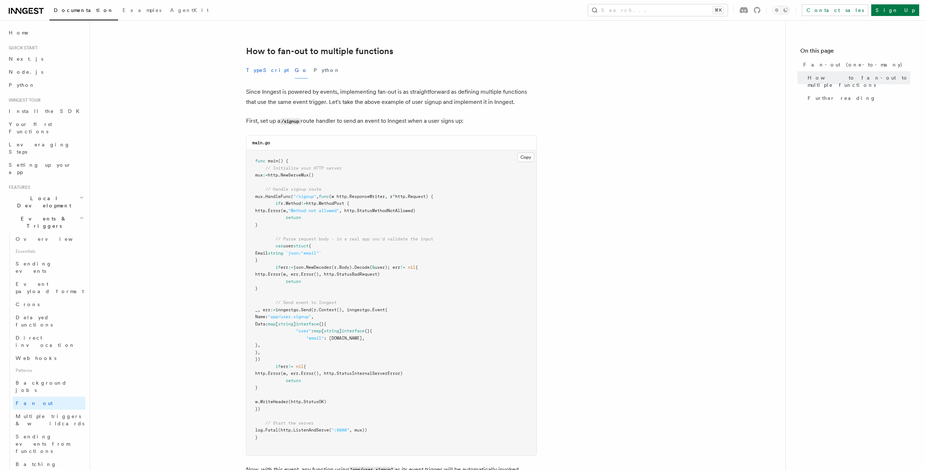
click at [265, 62] on button "TypeScript" at bounding box center [267, 70] width 43 height 16
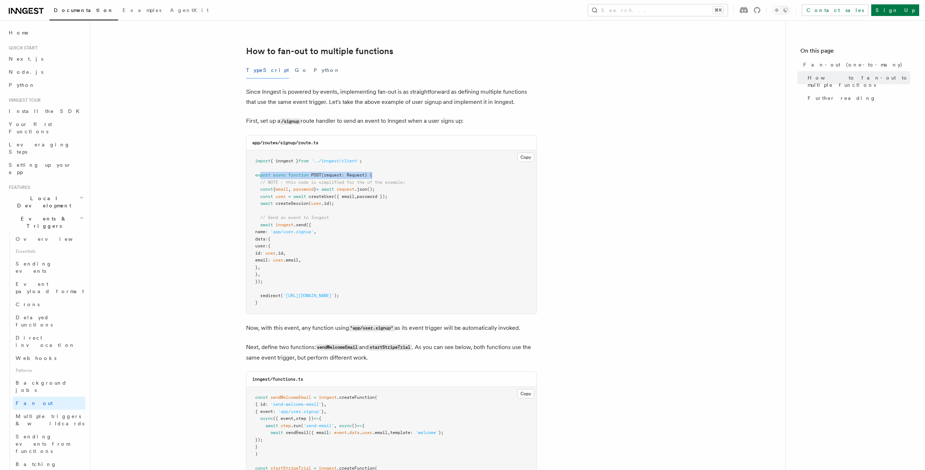
drag, startPoint x: 259, startPoint y: 165, endPoint x: 416, endPoint y: 164, distance: 157.0
click at [416, 164] on pre "import { inngest } from '../inngest/client' ; export async function POST (reque…" at bounding box center [391, 232] width 290 height 164
click at [295, 63] on button "Go" at bounding box center [301, 70] width 13 height 16
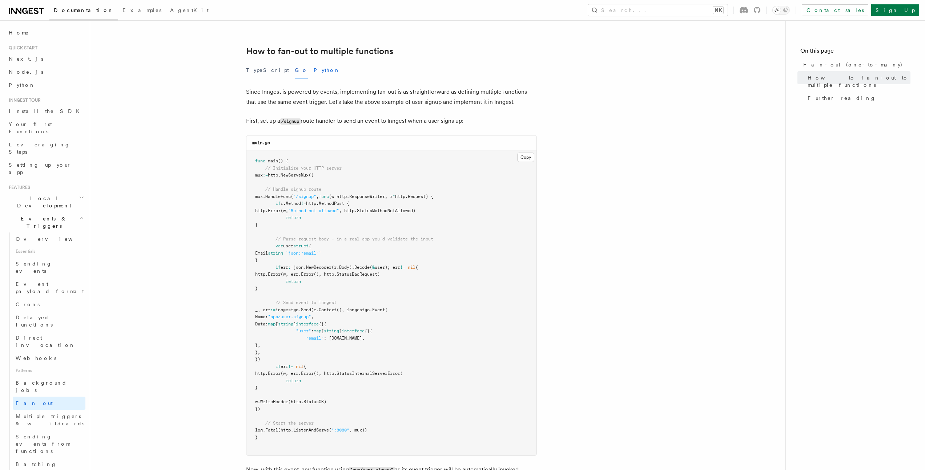
click at [314, 62] on button "Python" at bounding box center [327, 70] width 27 height 16
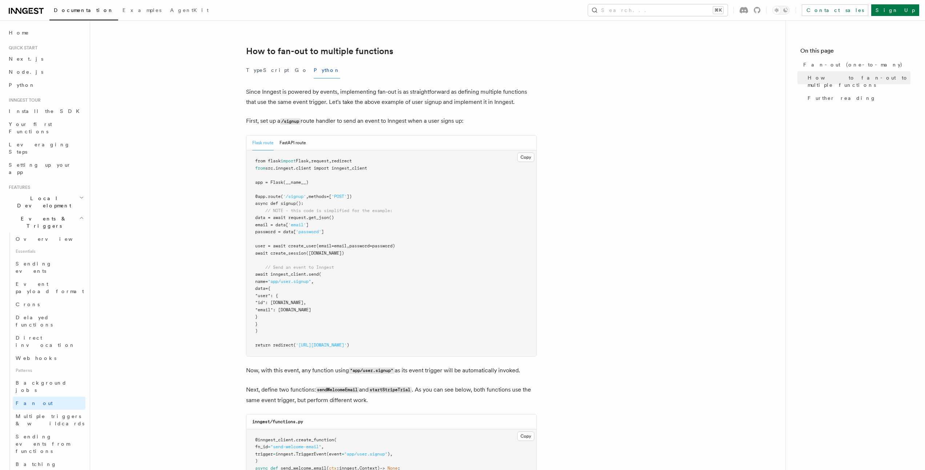
drag, startPoint x: 262, startPoint y: 160, endPoint x: 407, endPoint y: 161, distance: 144.3
click at [407, 161] on pre "from flask import Flask , request , redirect from src.inngest.client import inn…" at bounding box center [391, 253] width 290 height 206
click at [354, 166] on span "src.inngest.client import inngest_client" at bounding box center [316, 168] width 102 height 5
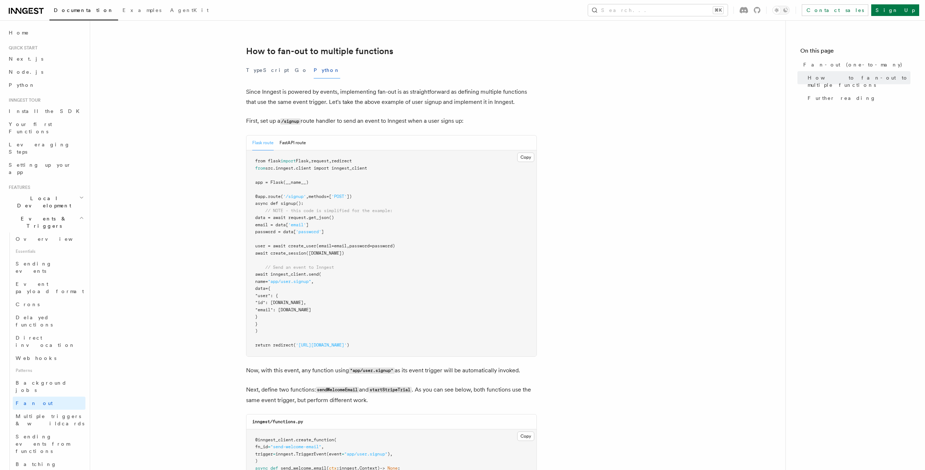
copy span "inngest_client"
click at [263, 62] on button "TypeScript" at bounding box center [267, 70] width 43 height 16
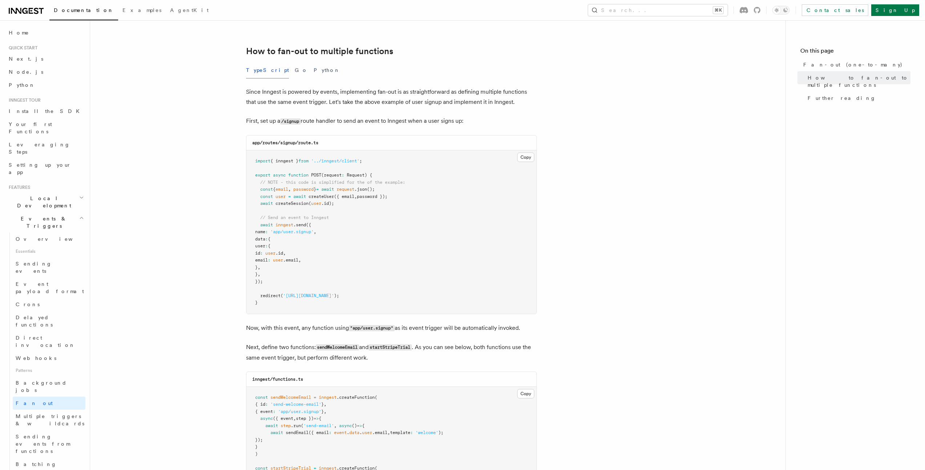
click at [288, 158] on span "{ inngest }" at bounding box center [284, 160] width 28 height 5
copy span "inngest"
click at [295, 63] on button "Go" at bounding box center [301, 70] width 13 height 16
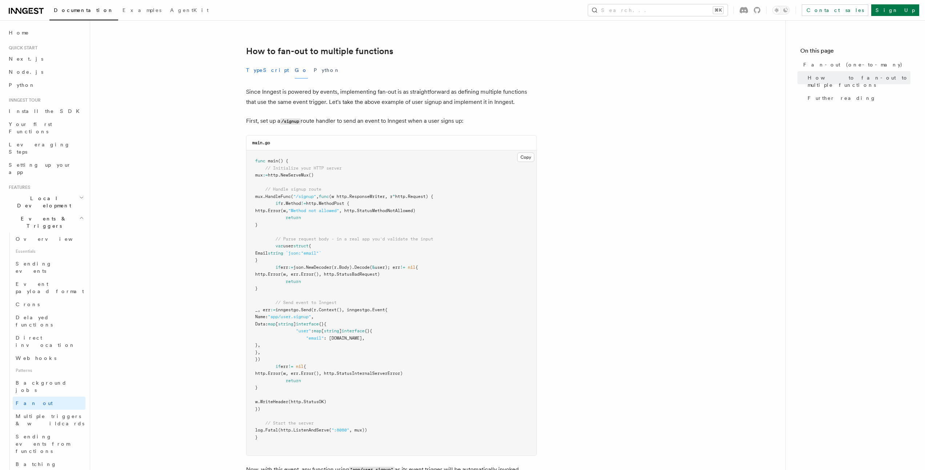
click at [258, 62] on button "TypeScript" at bounding box center [267, 70] width 43 height 16
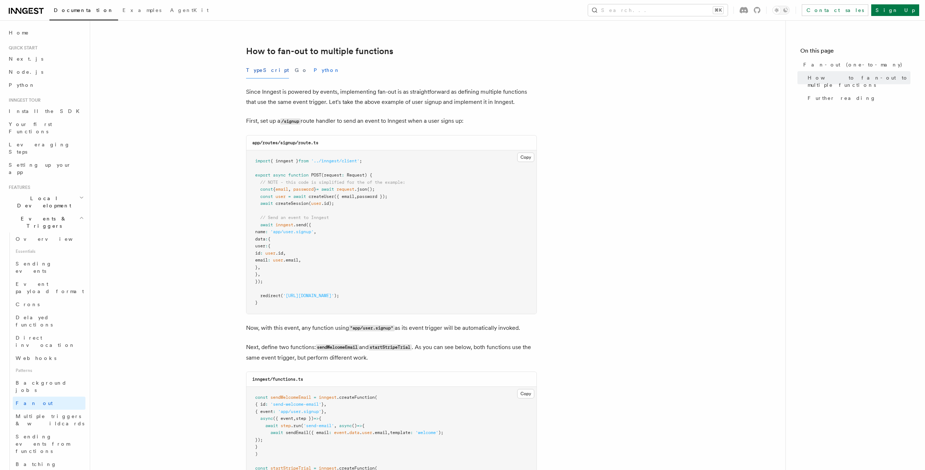
click at [314, 62] on button "Python" at bounding box center [327, 70] width 27 height 16
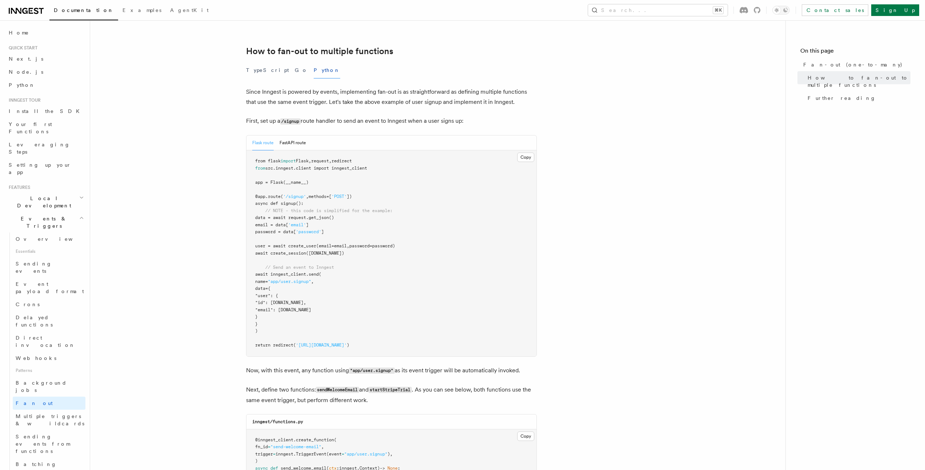
click at [352, 166] on span "src.inngest.client import inngest_client" at bounding box center [316, 168] width 102 height 5
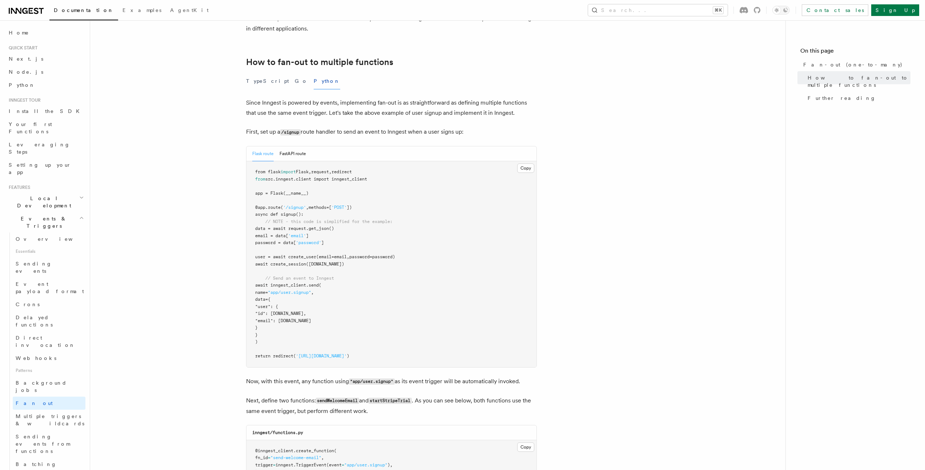
scroll to position [322, 0]
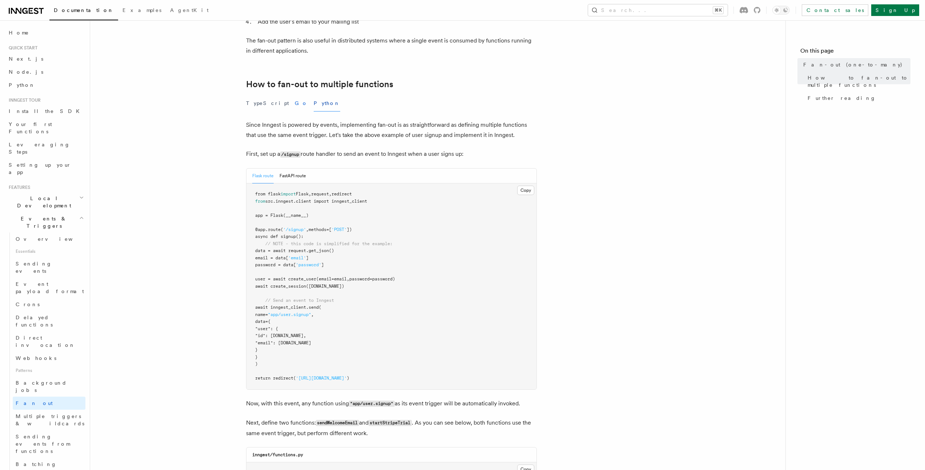
click at [295, 95] on button "Go" at bounding box center [301, 103] width 13 height 16
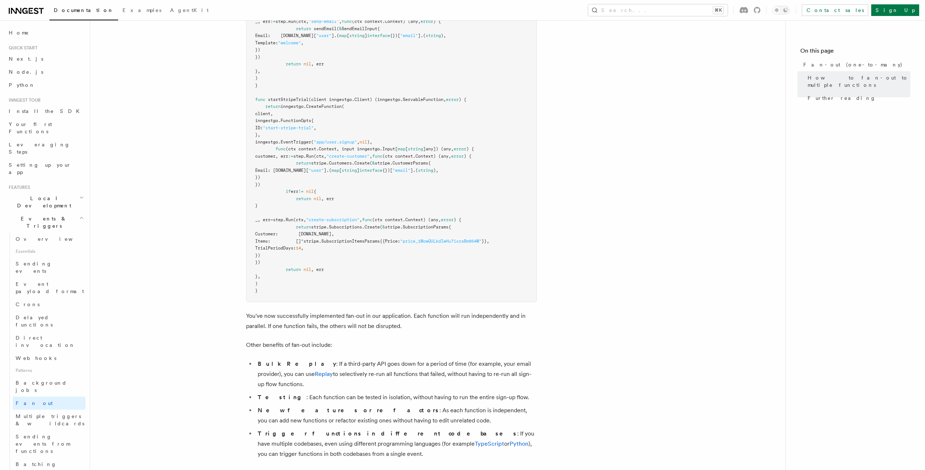
scroll to position [965, 0]
click at [669, 13] on button "Search... ⌘K" at bounding box center [658, 10] width 140 height 12
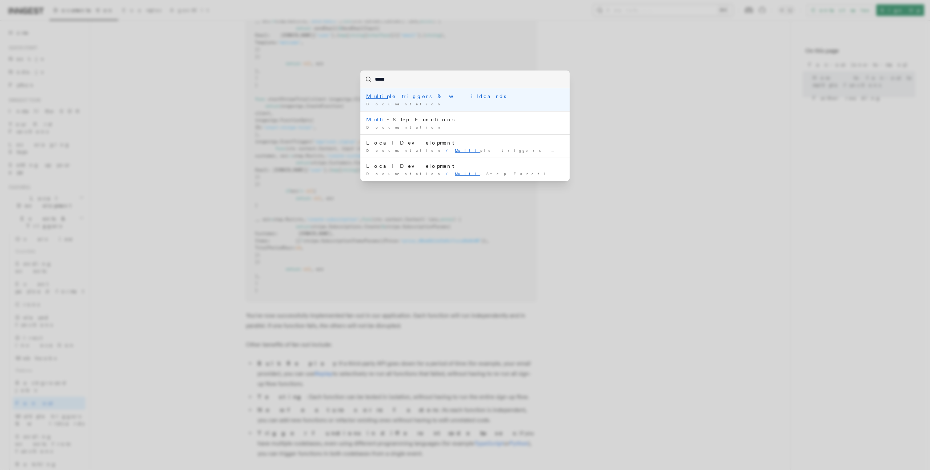
type input "*****"
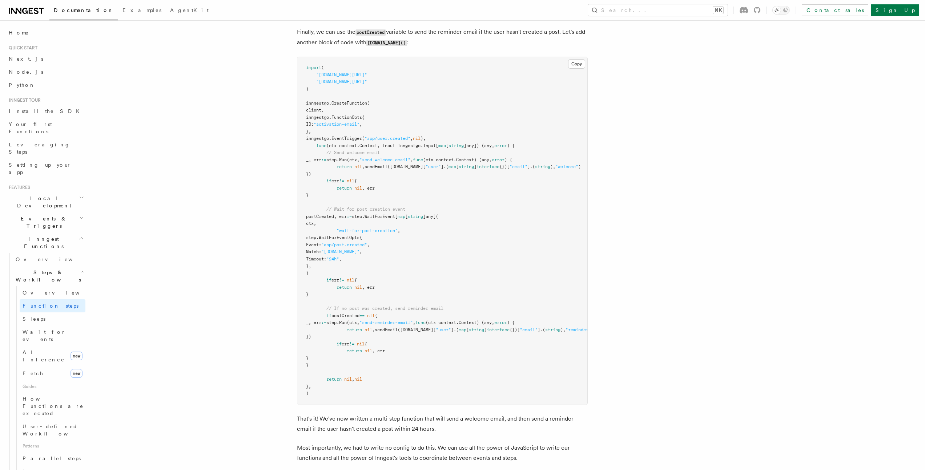
scroll to position [1291, 0]
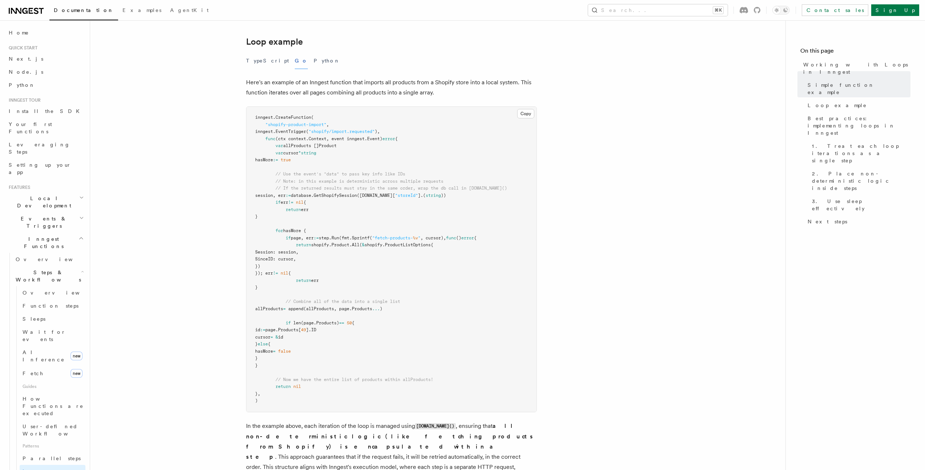
scroll to position [1095, 0]
